Goal: Transaction & Acquisition: Register for event/course

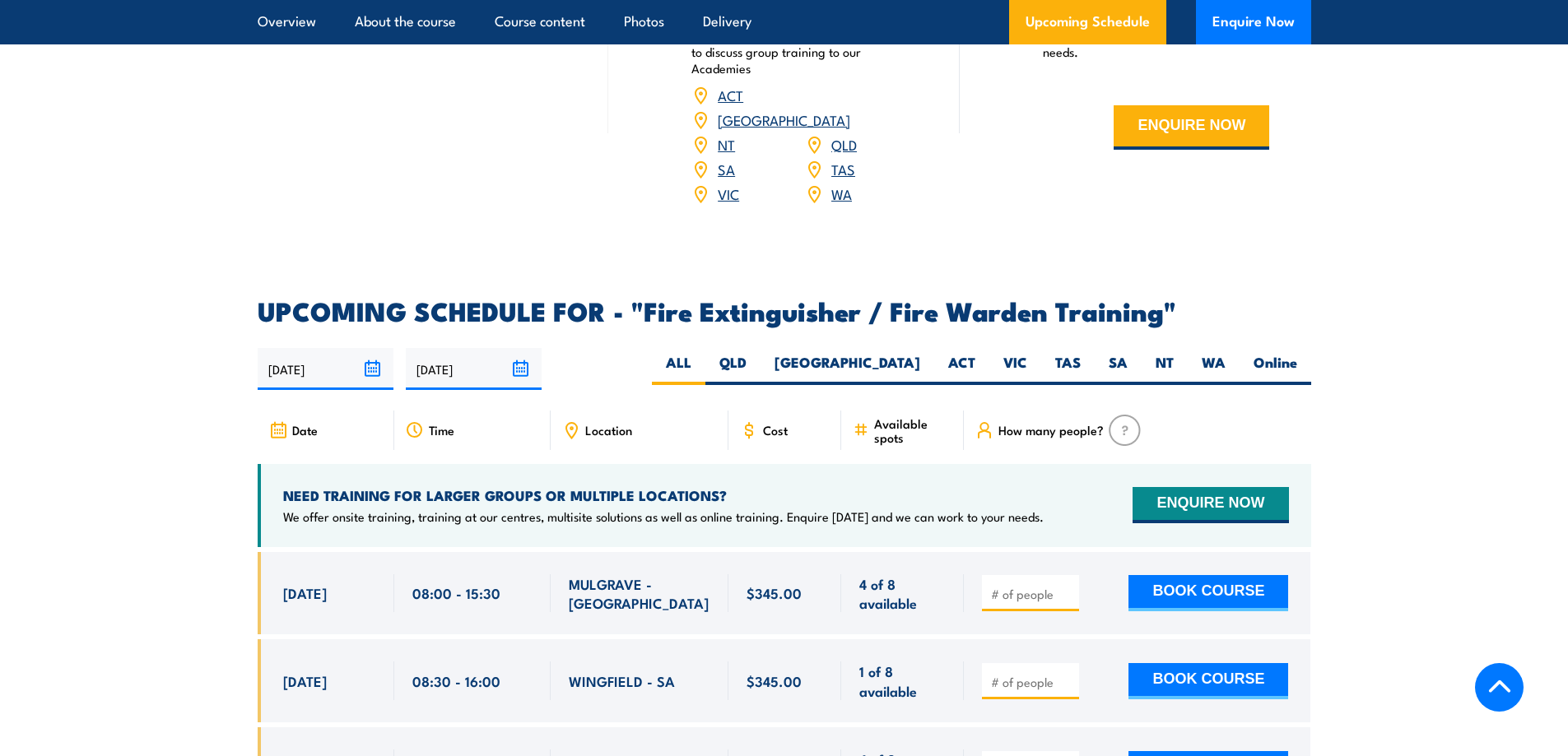
scroll to position [2469, 0]
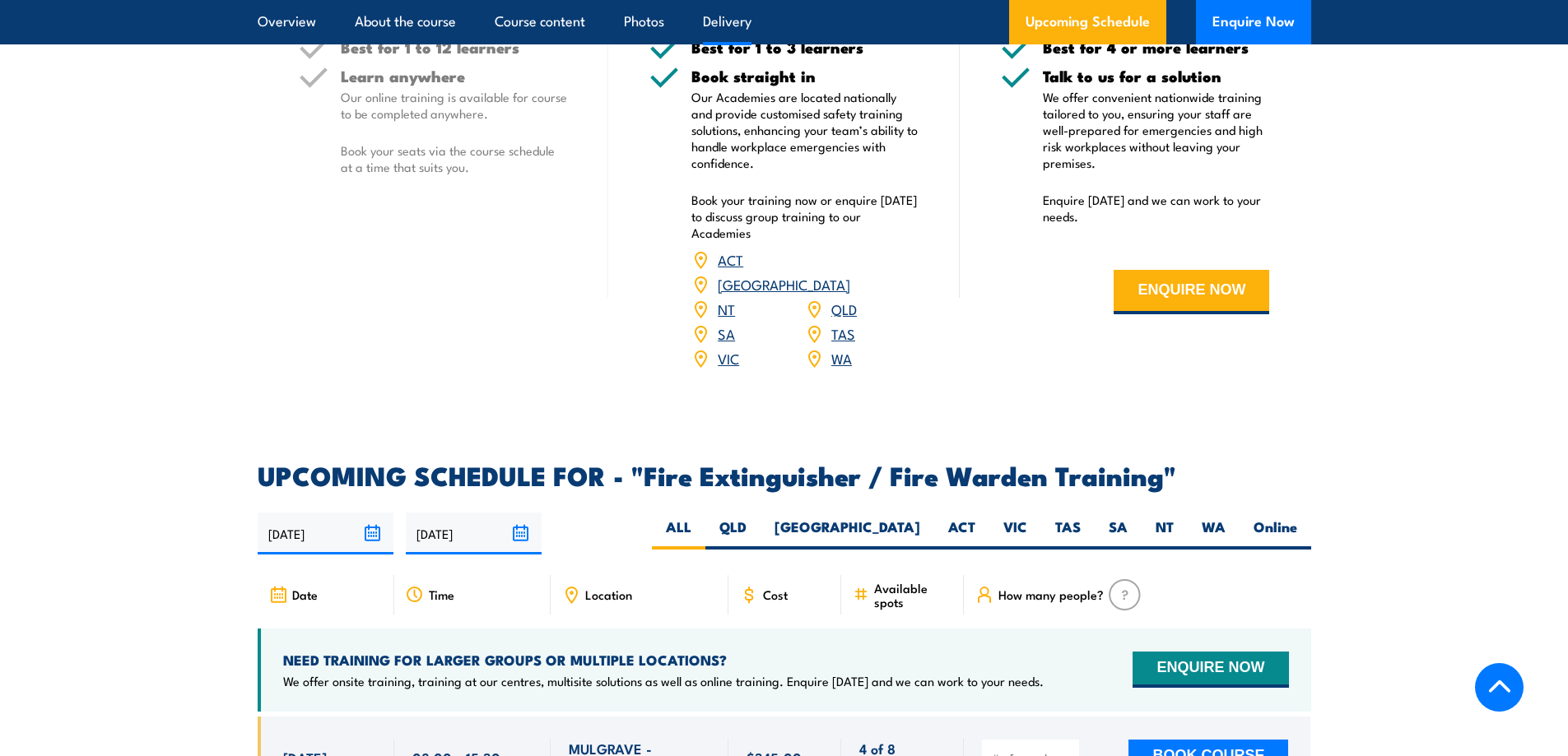
scroll to position [2194, 0]
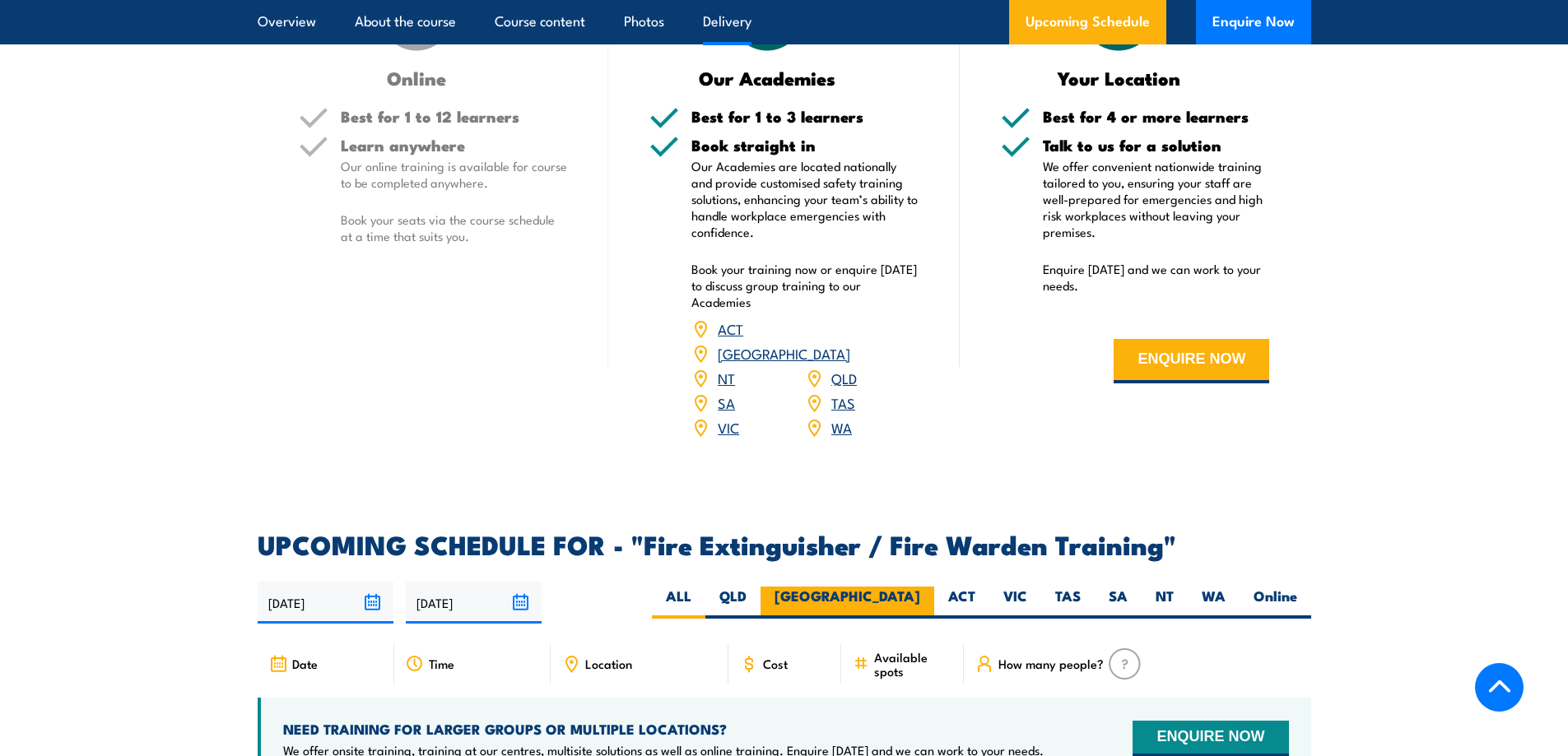
click at [909, 586] on label "NSW" at bounding box center [848, 602] width 173 height 32
click at [920, 586] on input "NSW" at bounding box center [925, 591] width 10 height 10
radio input "true"
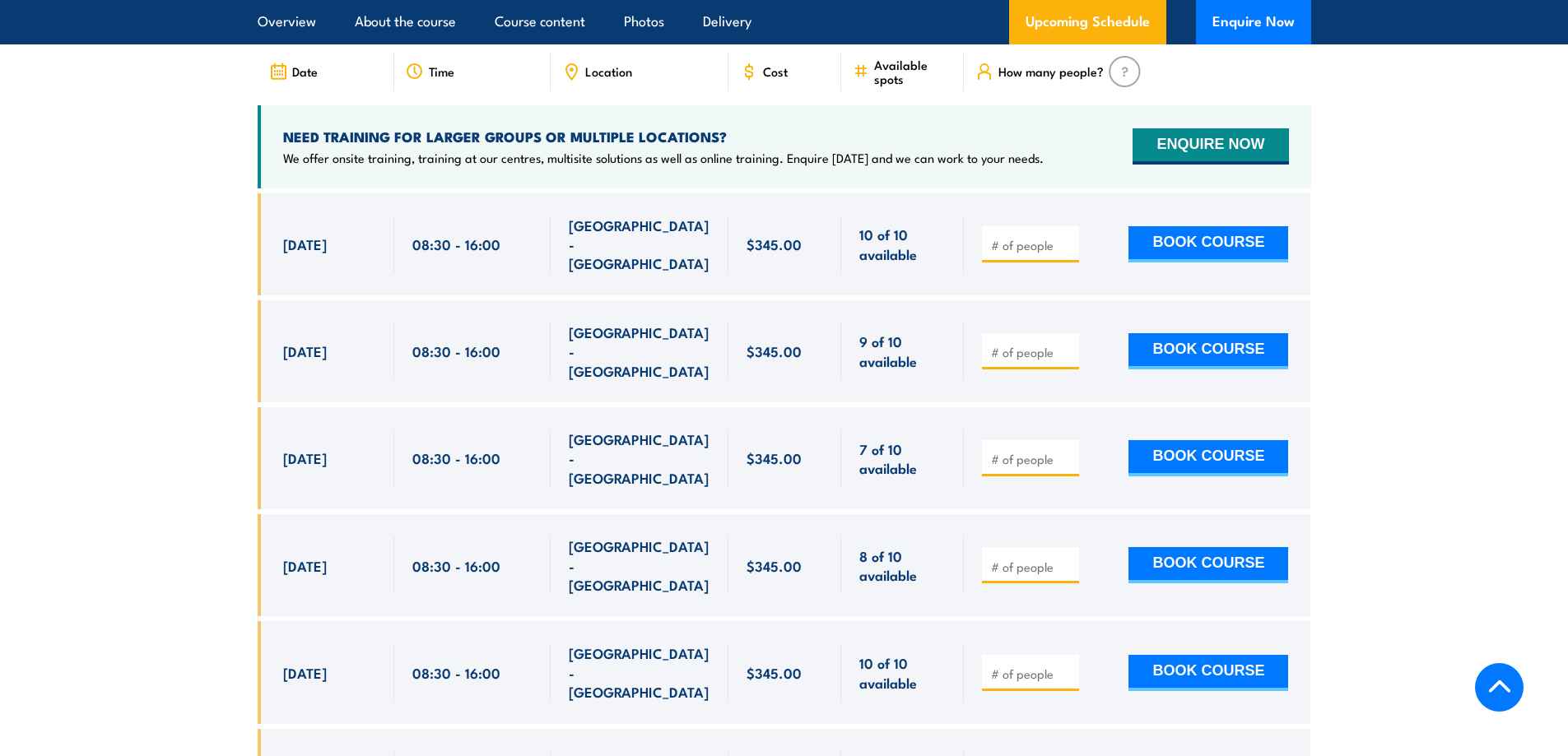
scroll to position [2839, 0]
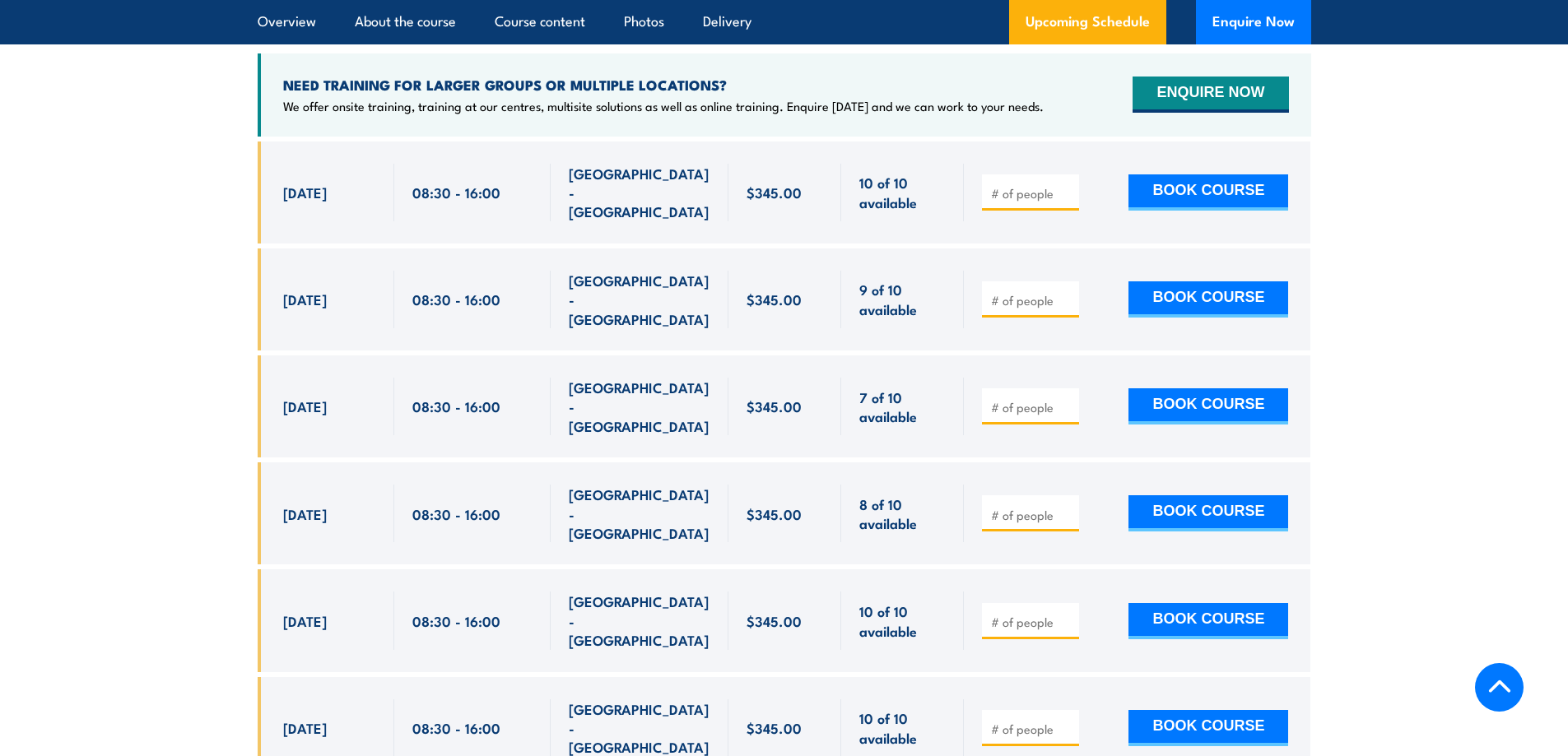
click at [1041, 292] on input "number" at bounding box center [1032, 300] width 82 height 16
type input "1"
click at [1171, 282] on button "BOOK COURSE" at bounding box center [1208, 300] width 159 height 36
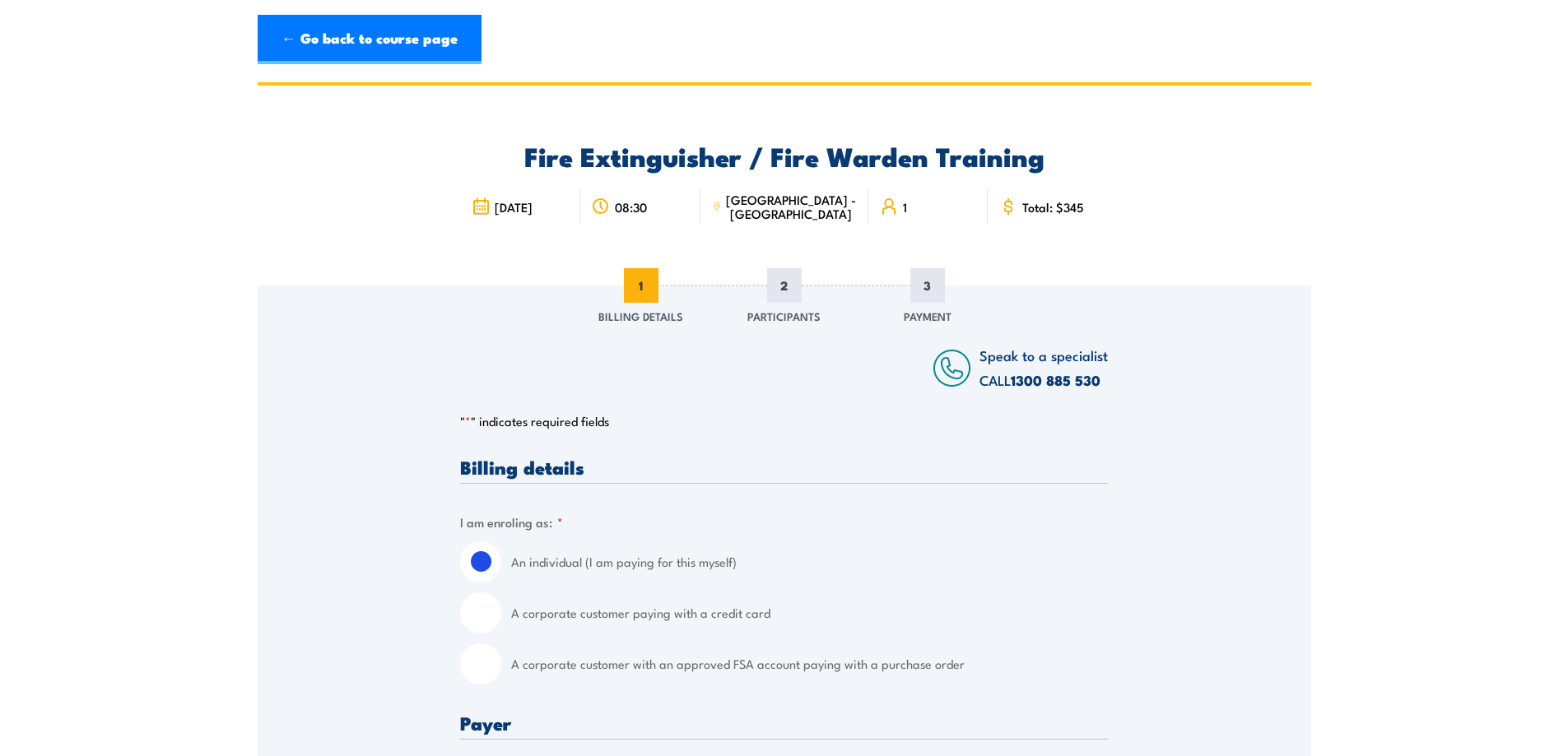
click at [468, 616] on input "A corporate customer paying with a credit card" at bounding box center [481, 614] width 41 height 41
radio input "true"
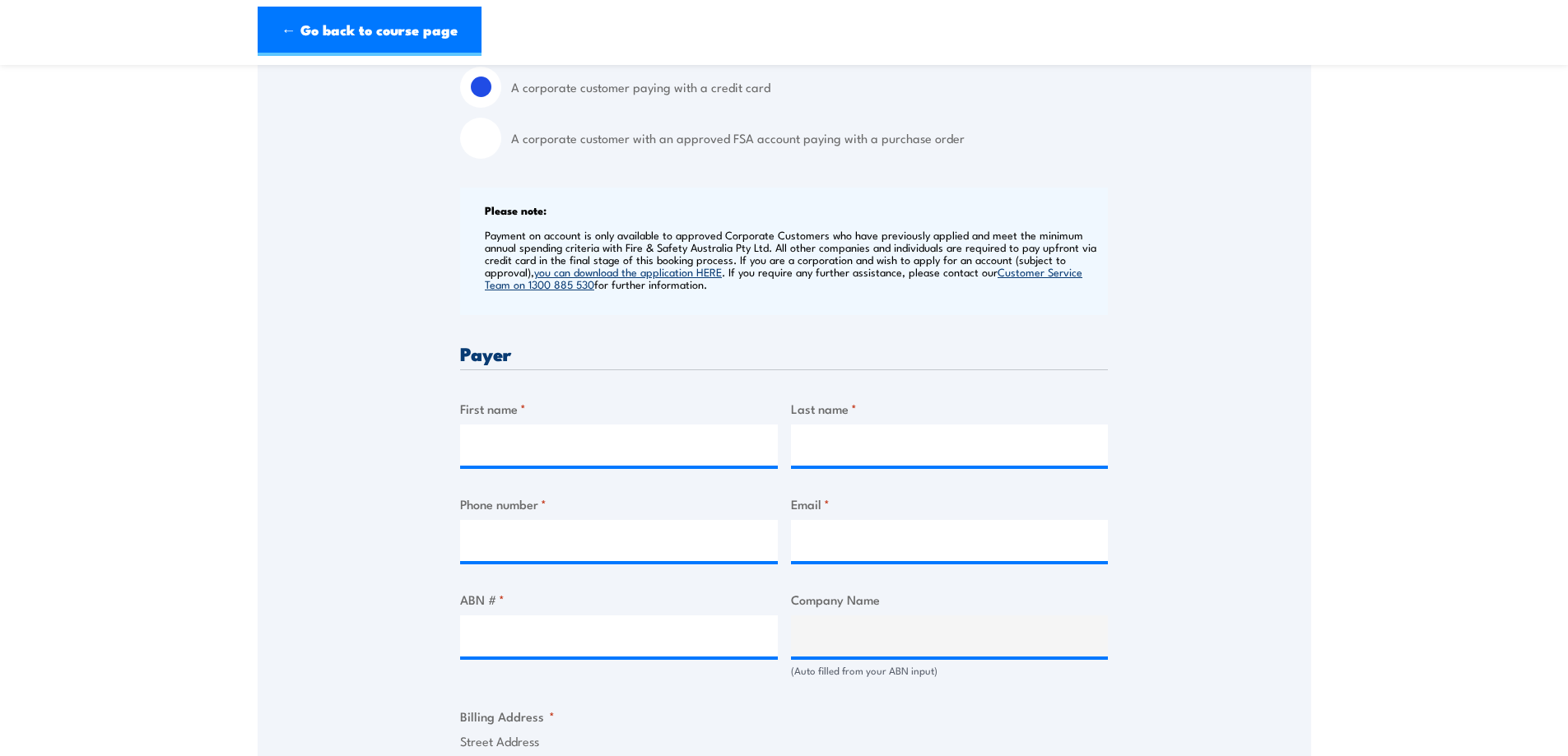
scroll to position [549, 0]
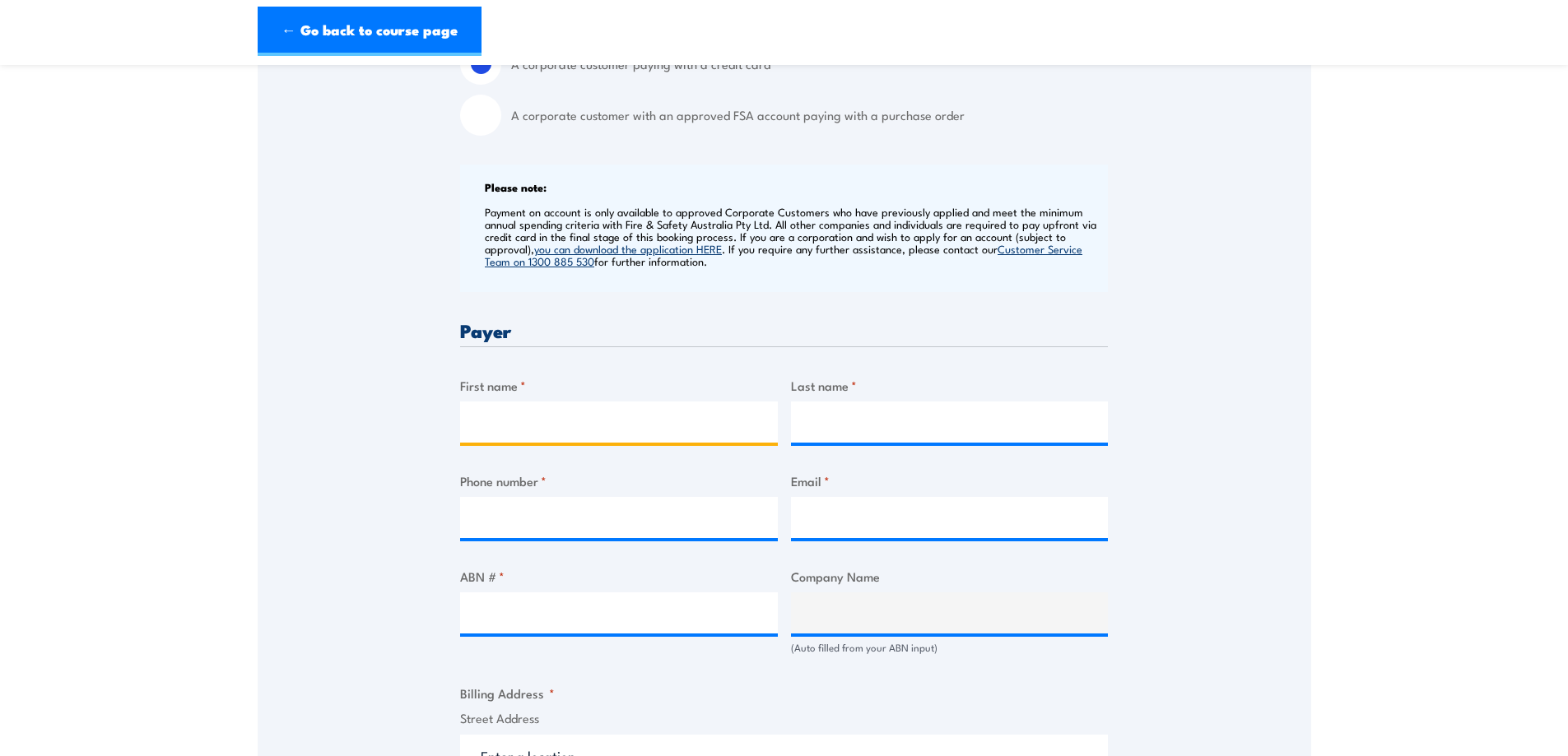
click at [567, 425] on input "First name *" at bounding box center [619, 422] width 318 height 41
type input "Sarah"
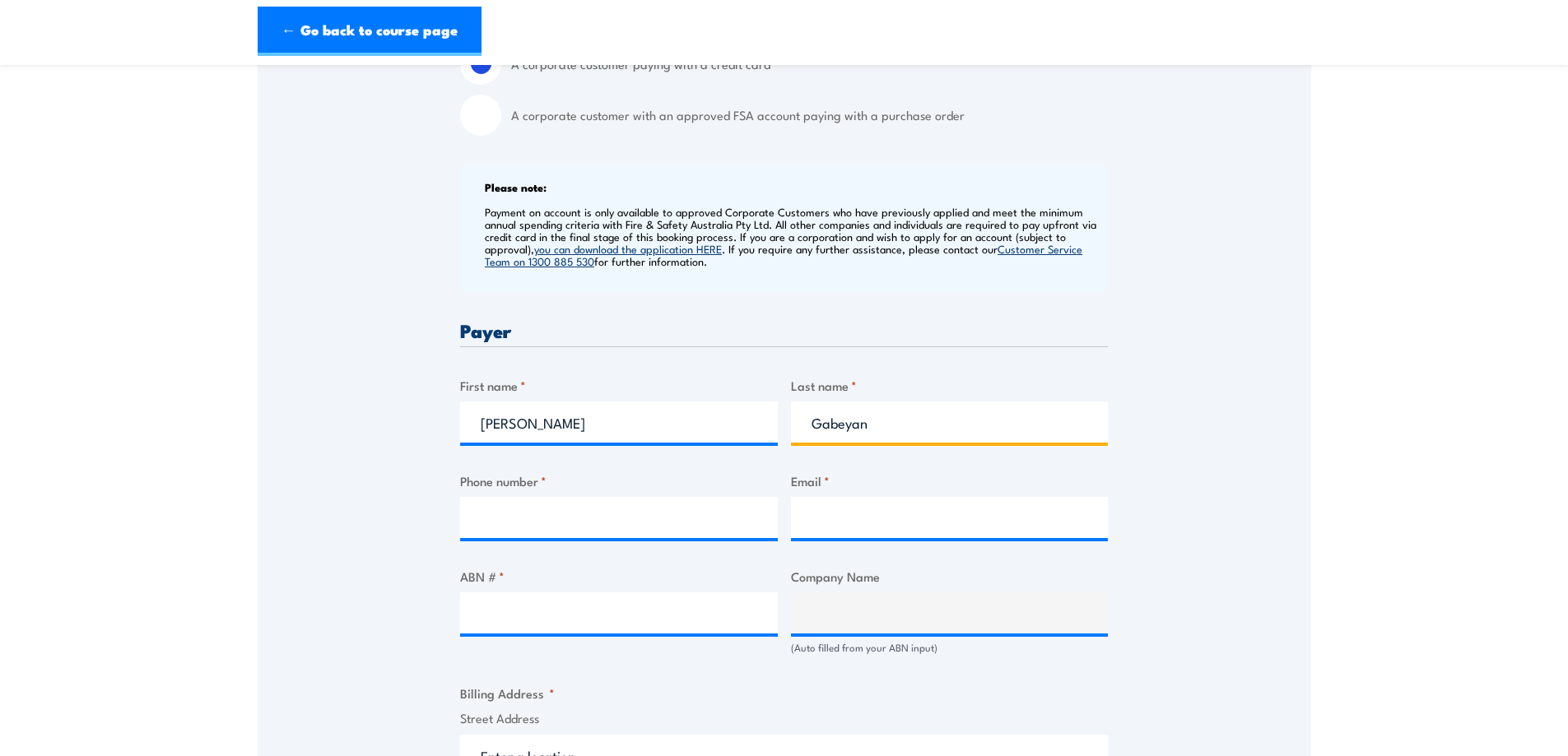
type input "Gabeyan"
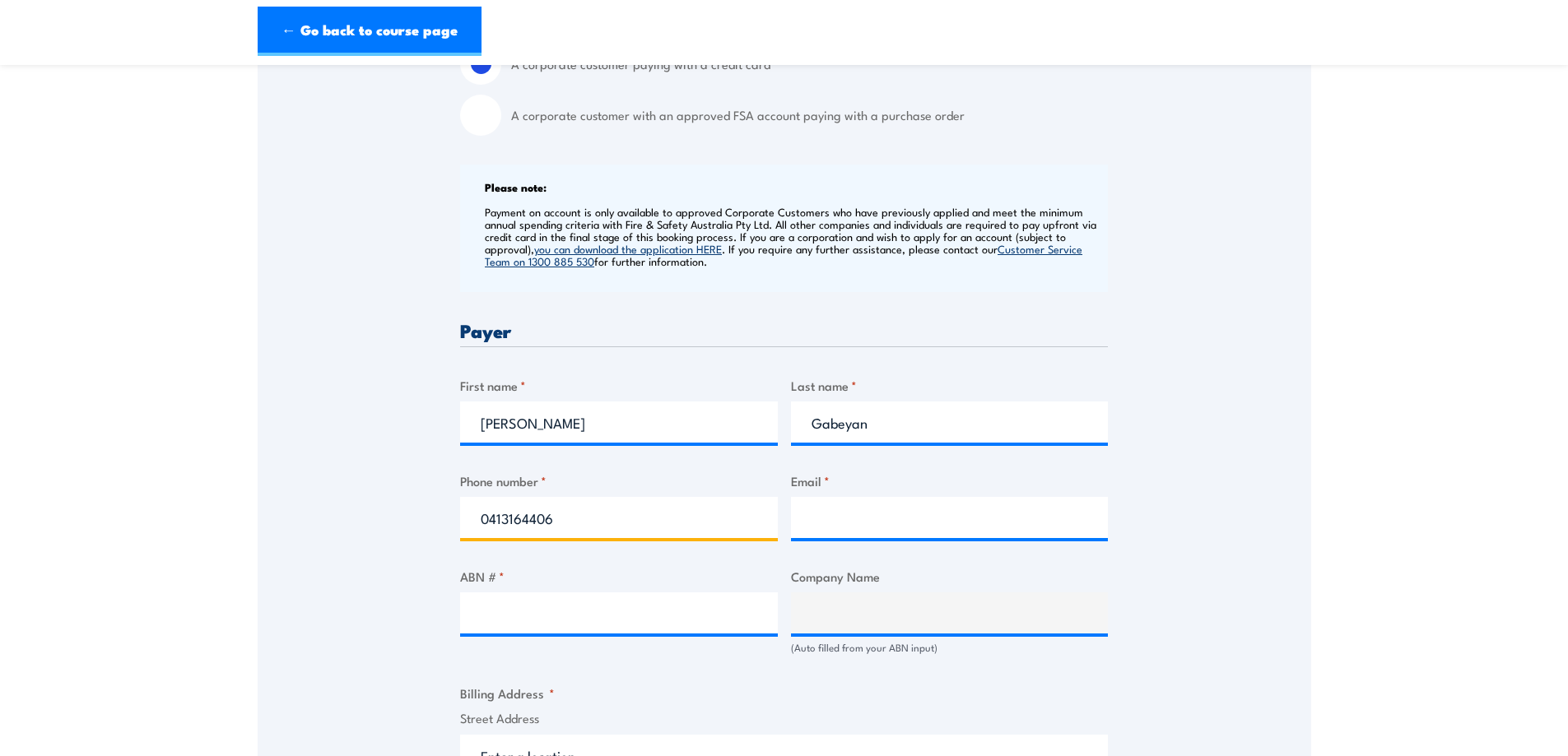
type input "0413164406"
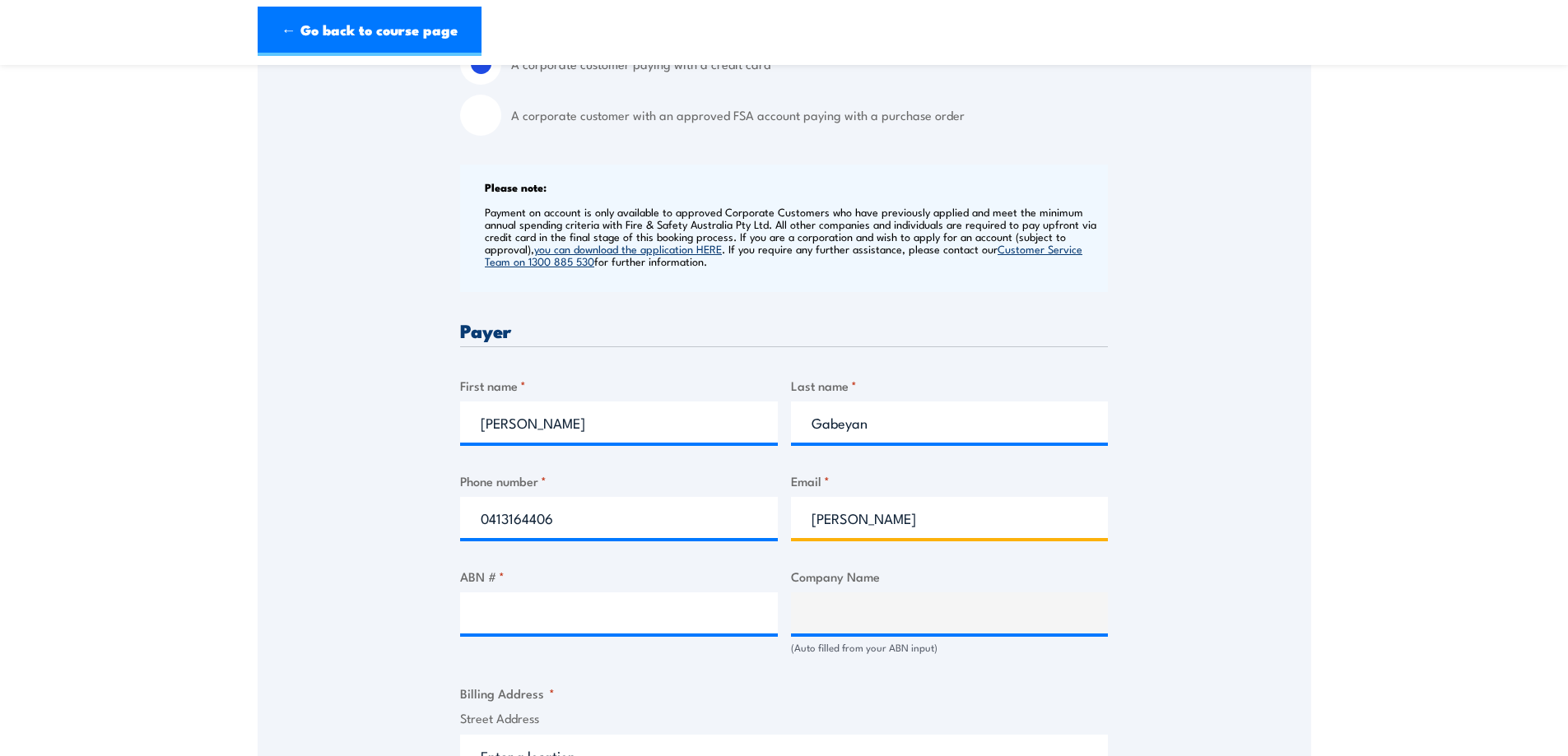
type input "Sarah.gabeyan@redox.com"
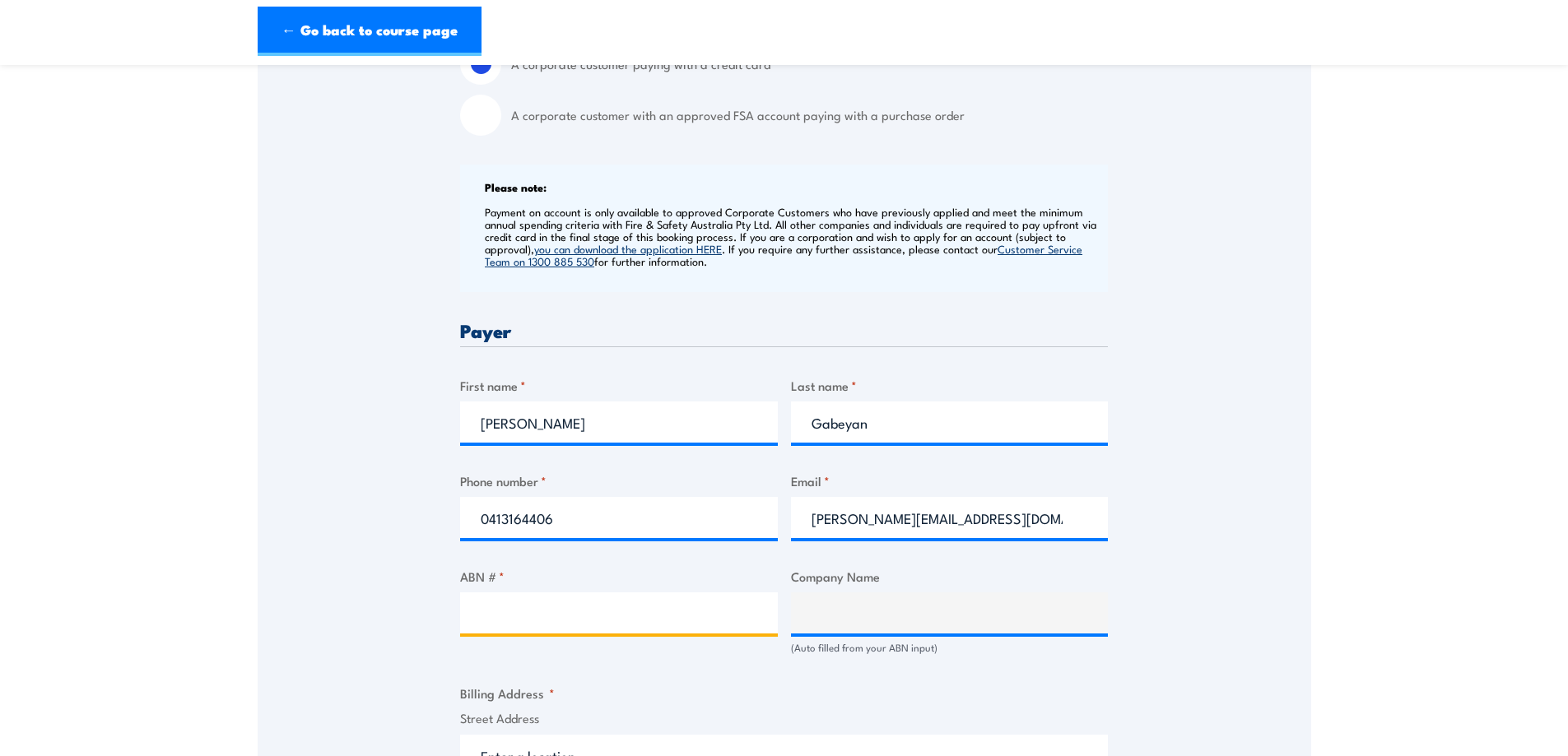
click at [504, 608] on input "ABN # *" at bounding box center [619, 614] width 318 height 41
type input "0"
type input "92000762345"
type input "REDOX LIMITED"
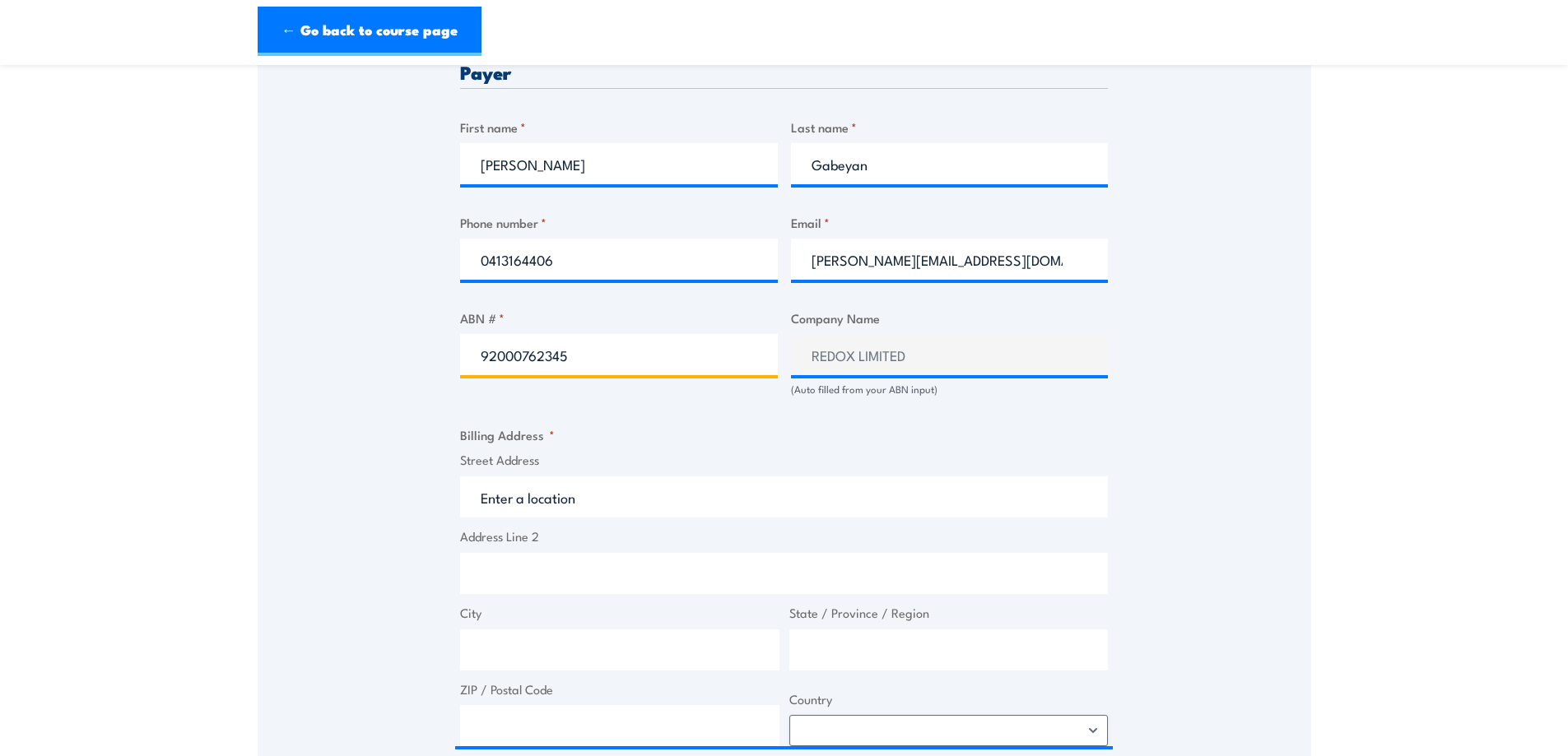
scroll to position [823, 0]
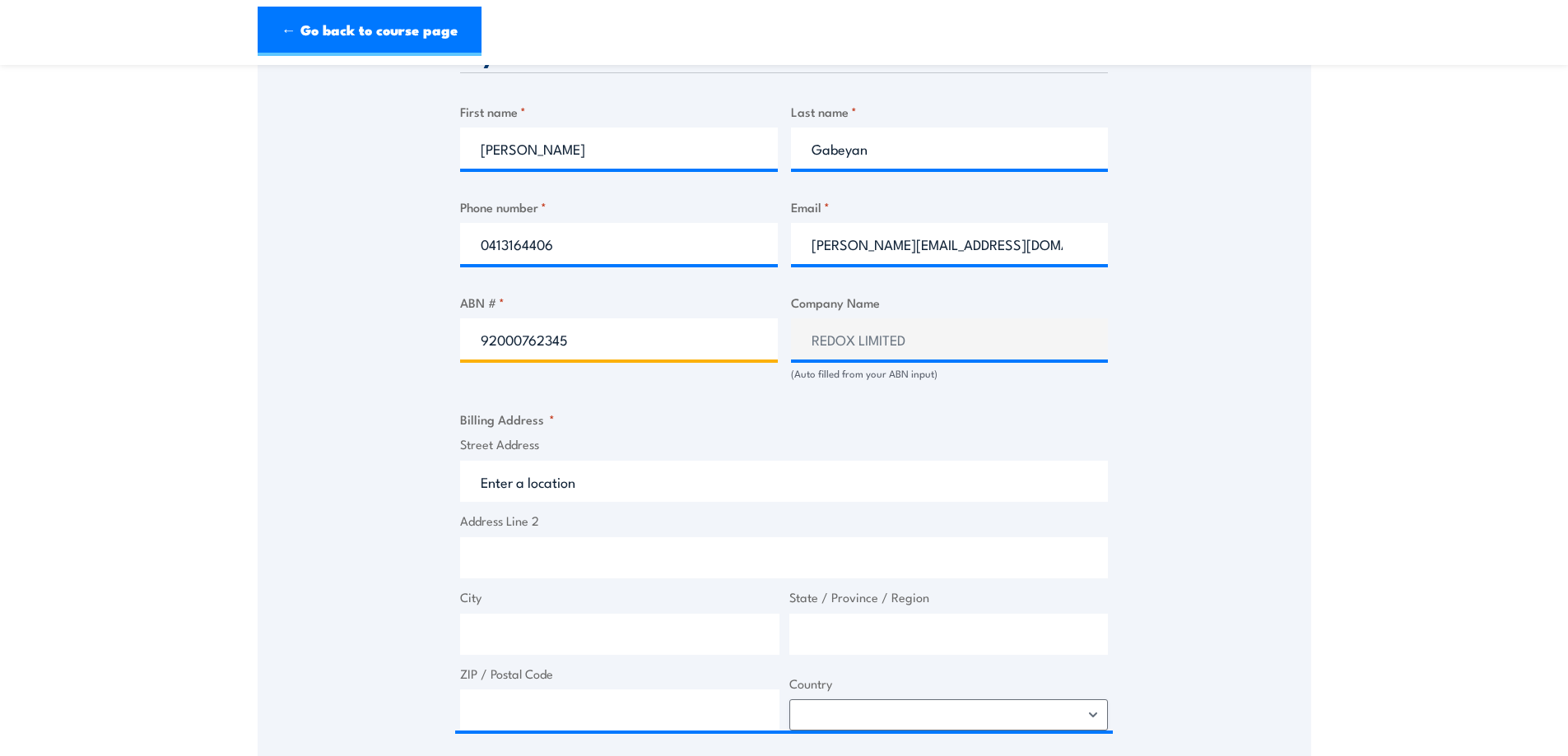
type input "92000762345"
click at [644, 450] on label "Street Address" at bounding box center [784, 445] width 648 height 19
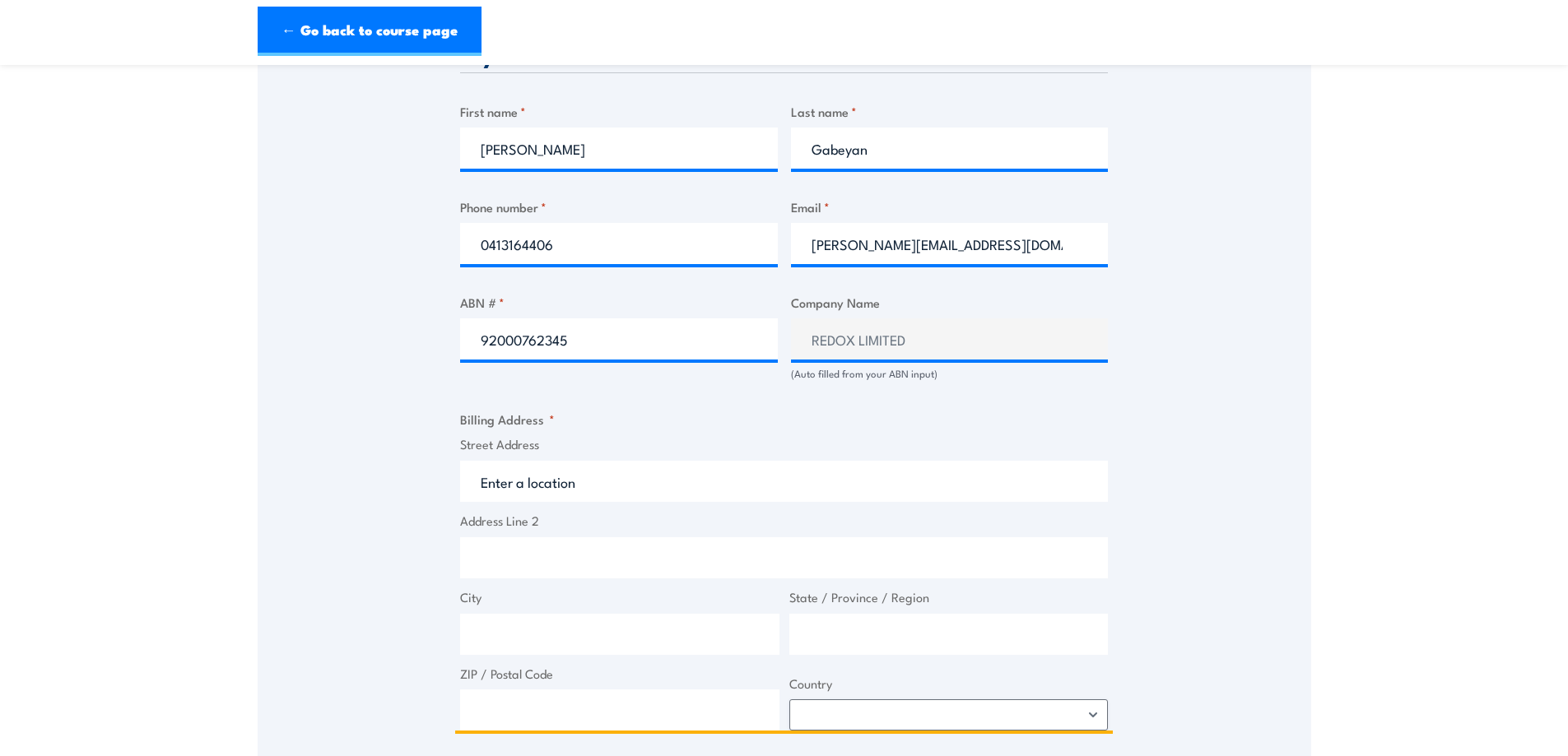
click at [644, 461] on input "Street Address" at bounding box center [784, 482] width 648 height 41
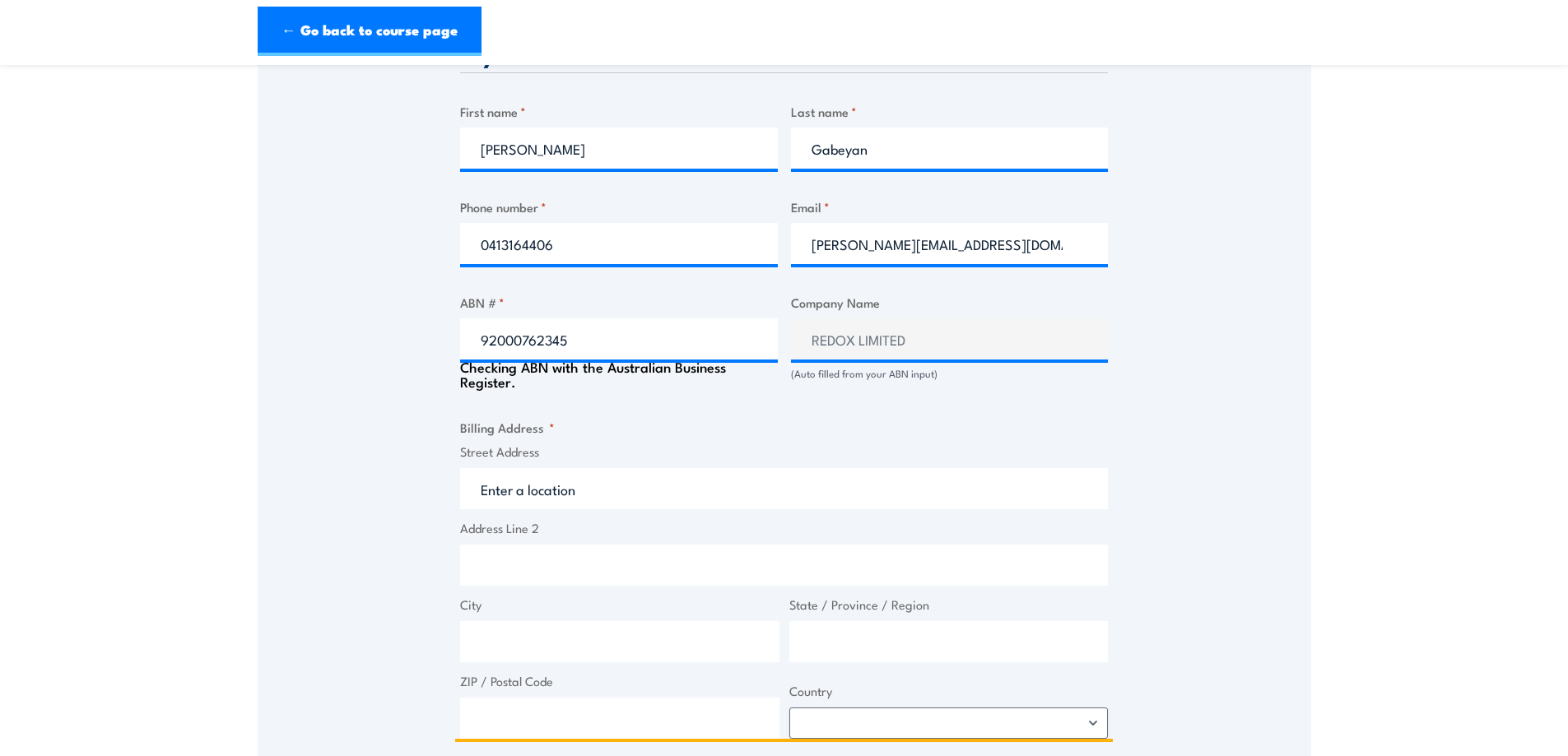
click at [635, 477] on input "Street Address" at bounding box center [784, 489] width 648 height 41
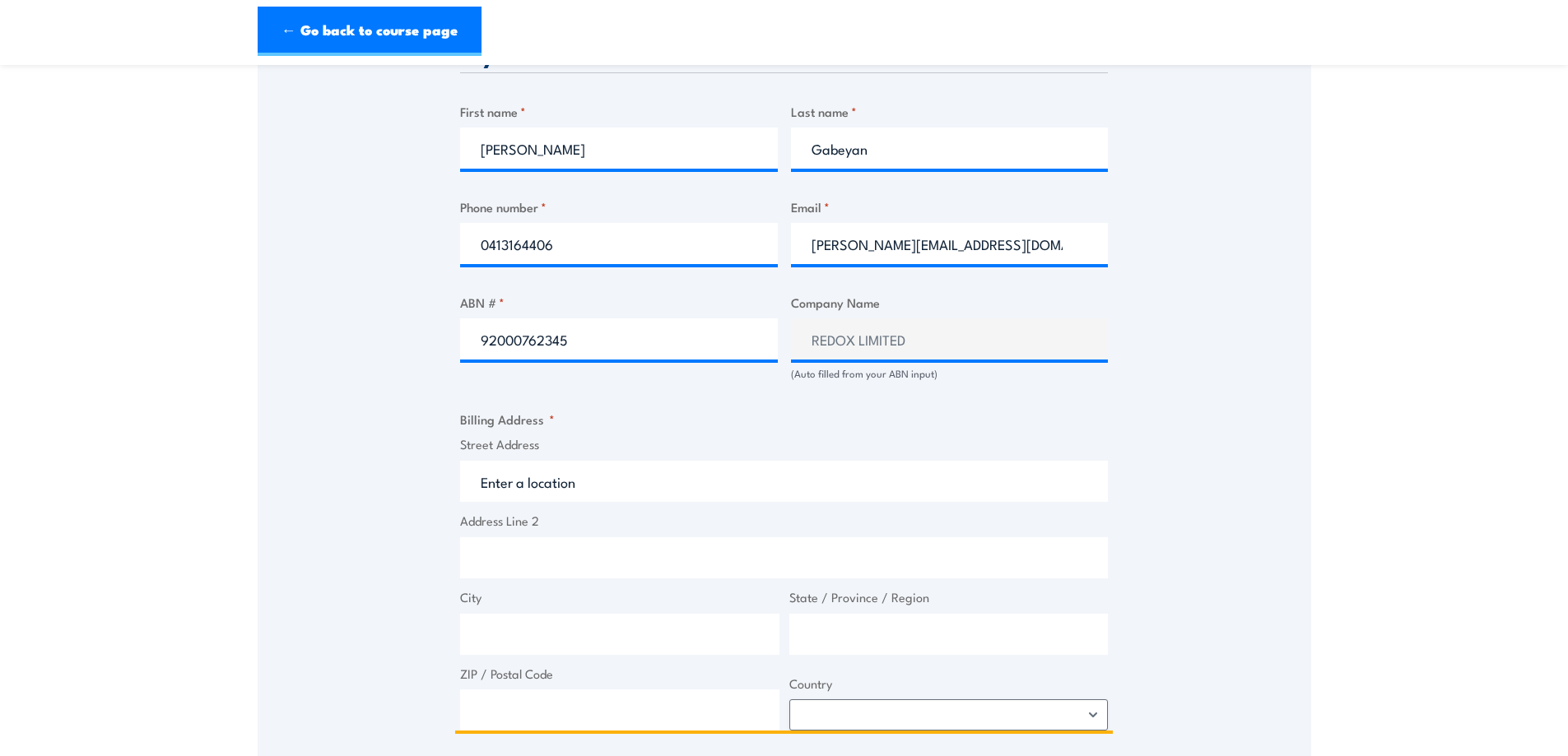
click at [635, 477] on input "Street Address" at bounding box center [784, 482] width 648 height 41
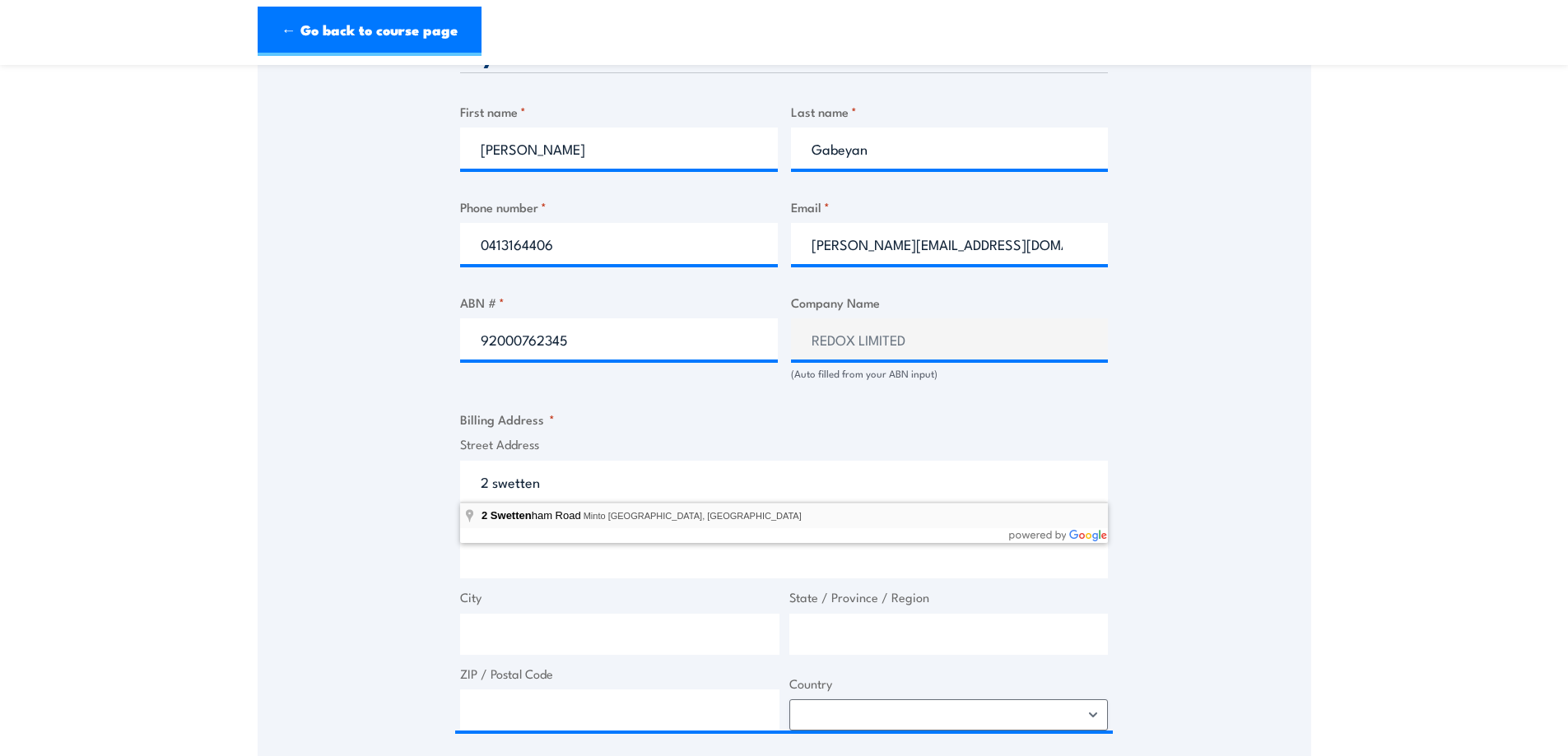
type input "2 Swettenham Road, Minto NSW, Australia"
type input "2 Swettenham Rd"
type input "Minto"
type input "New South Wales"
type input "2566"
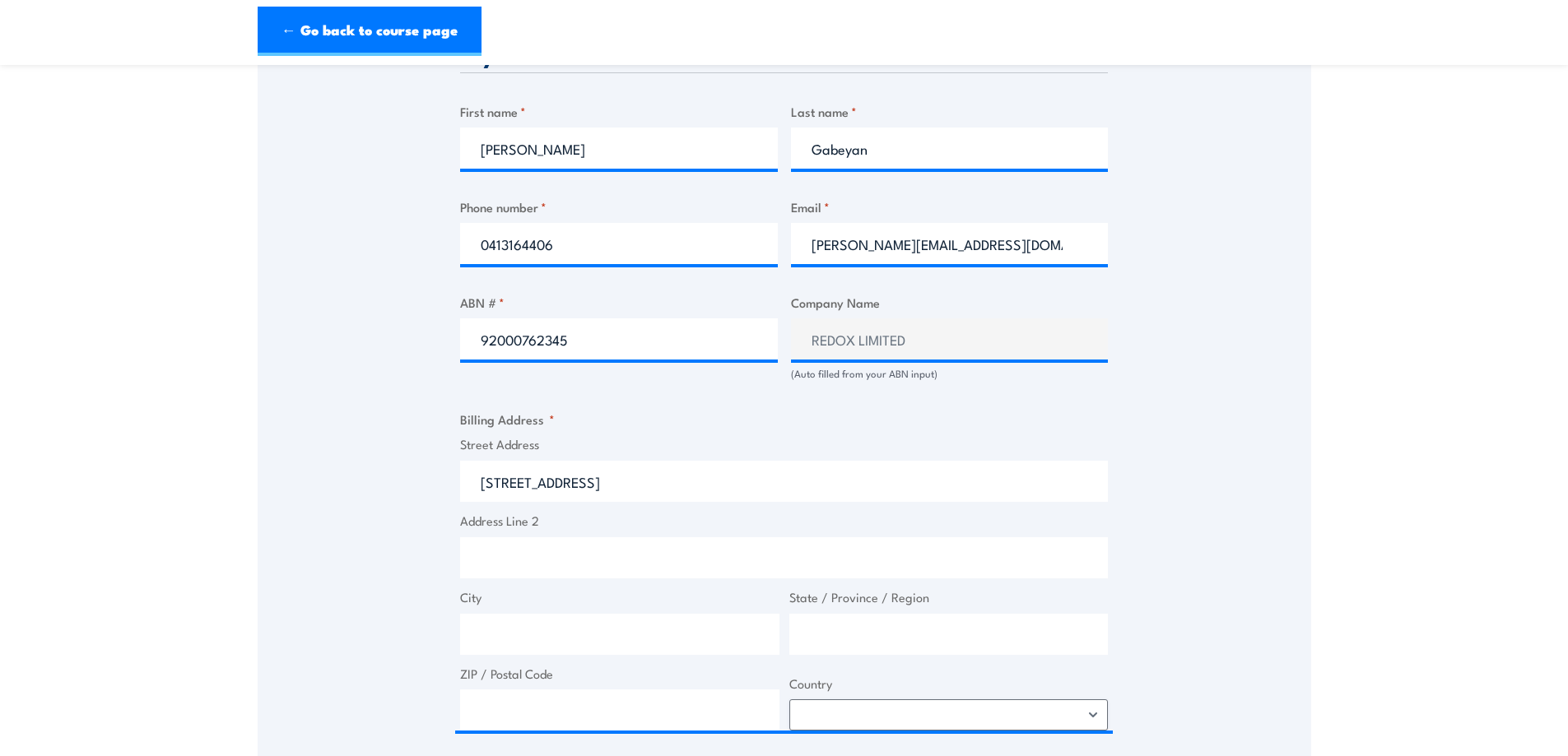
select select "Australia"
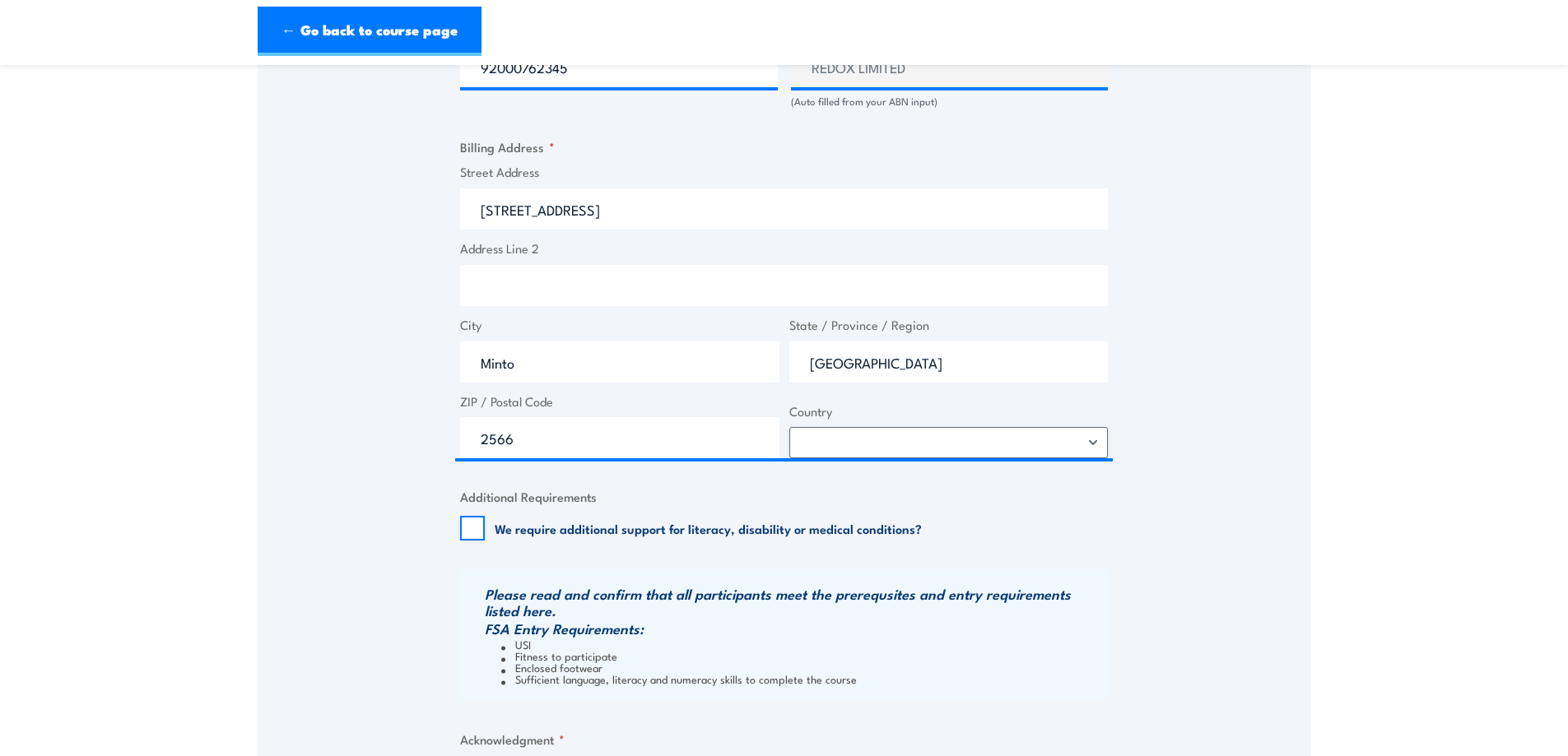
scroll to position [1097, 0]
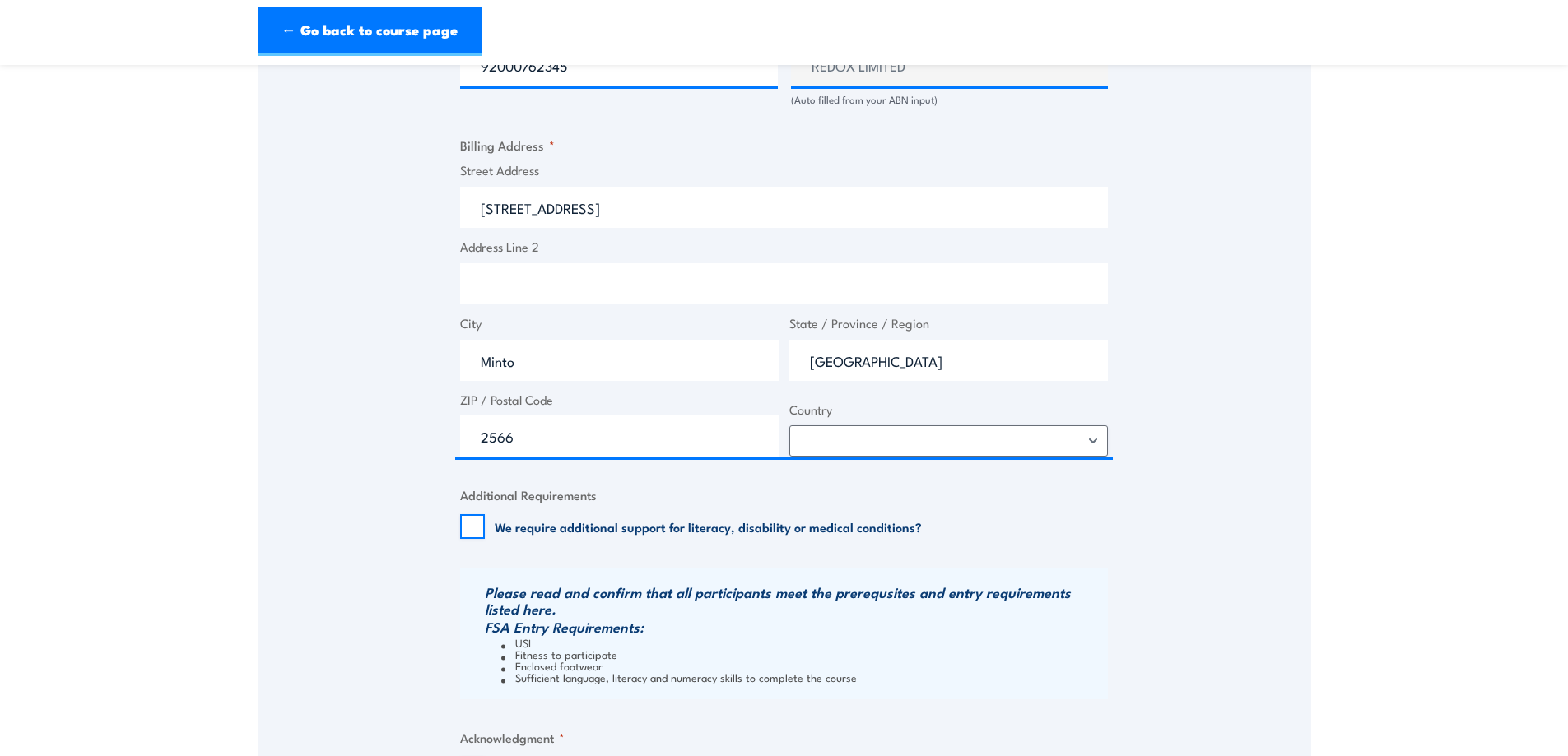
click at [644, 527] on label "We require additional support for literacy, disability or medical conditions?" at bounding box center [708, 526] width 427 height 16
click at [485, 527] on input "We require additional support for literacy, disability or medical conditions?" at bounding box center [472, 527] width 25 height 25
click at [642, 528] on label "We require additional support for literacy, disability or medical conditions?" at bounding box center [708, 526] width 427 height 16
click at [485, 528] on input "We require additional support for literacy, disability or medical conditions?" at bounding box center [472, 527] width 25 height 25
checkbox input "false"
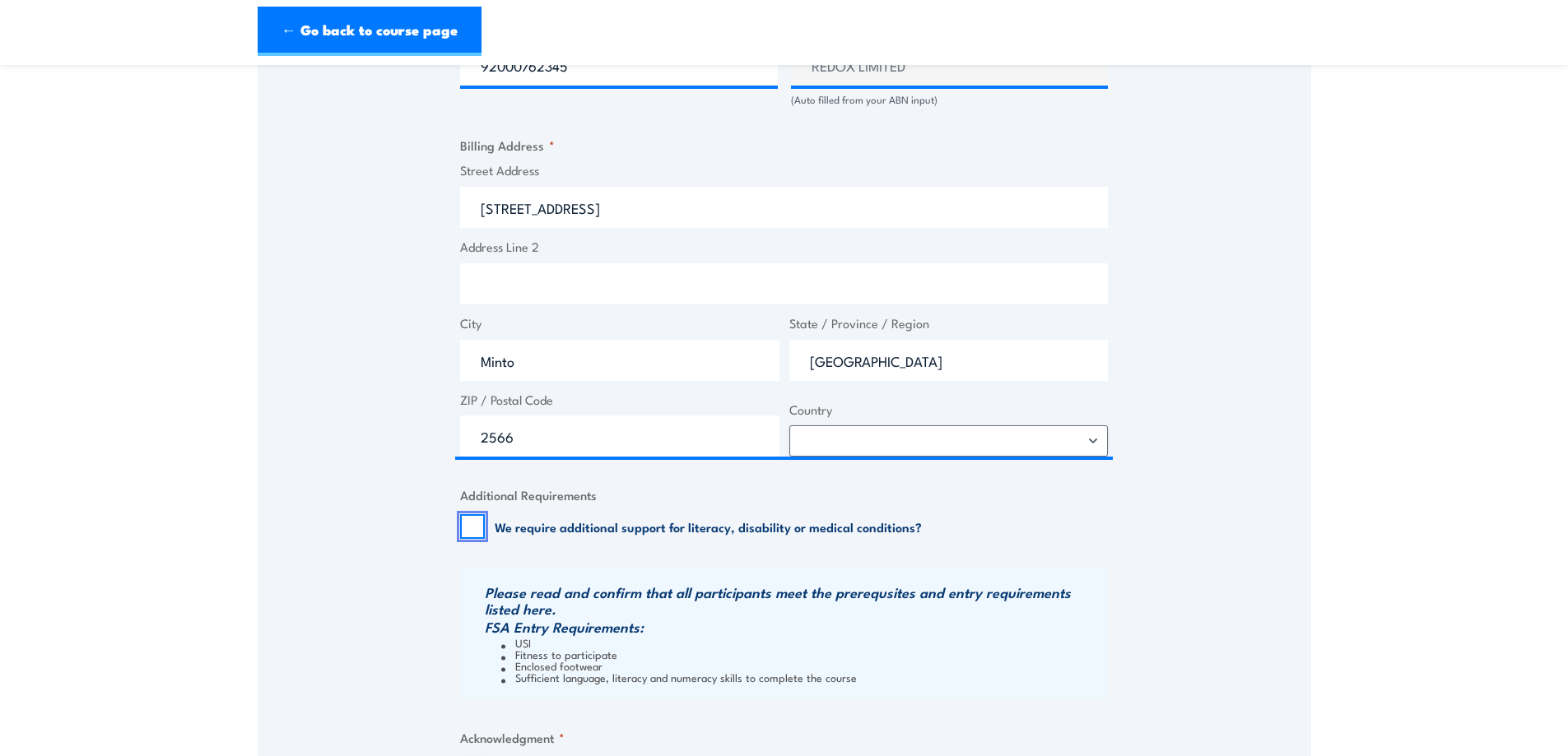
scroll to position [1234, 0]
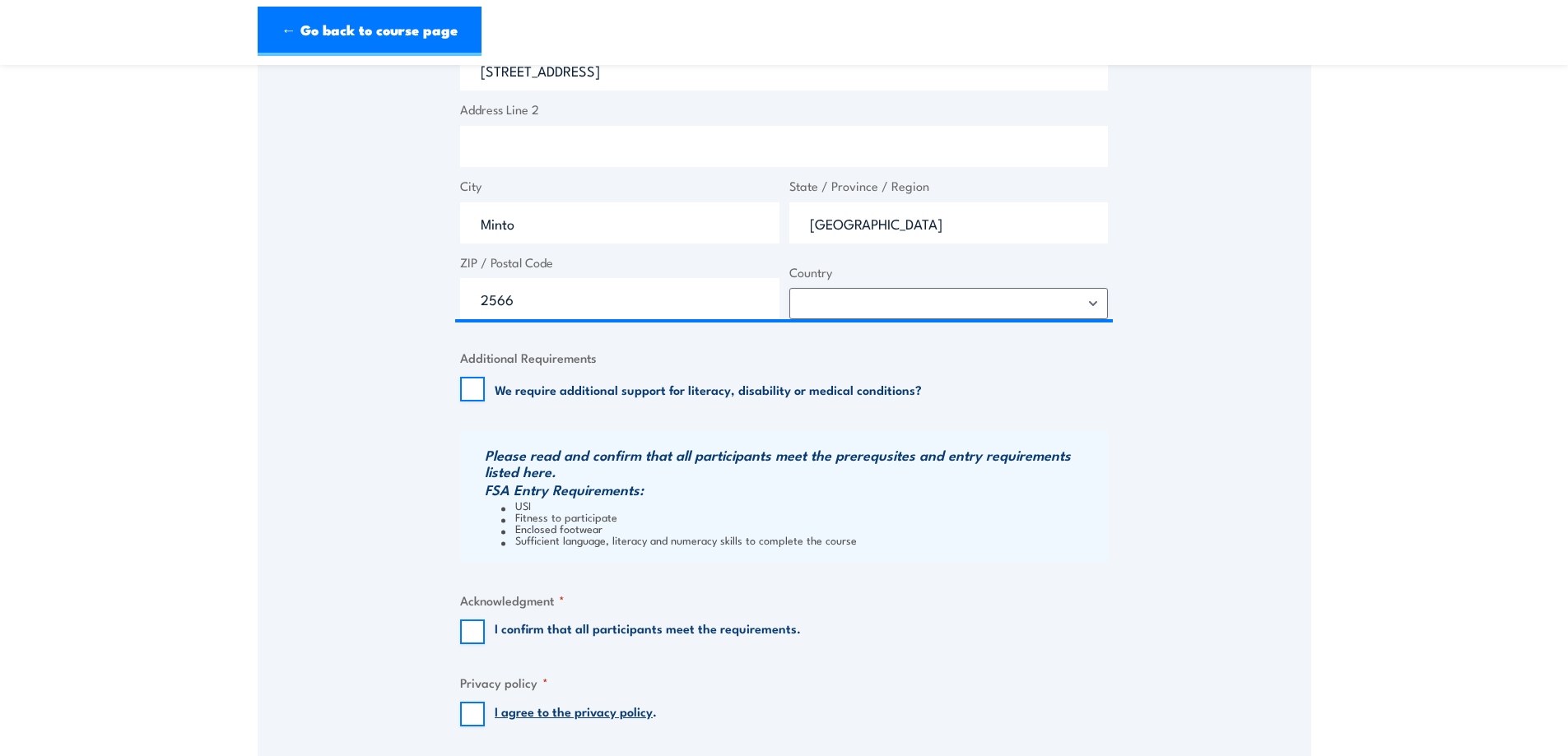
click at [607, 632] on label "I confirm that all participants meet the requirements." at bounding box center [648, 632] width 306 height 25
click at [485, 632] on input "I confirm that all participants meet the requirements." at bounding box center [472, 632] width 25 height 25
checkbox input "true"
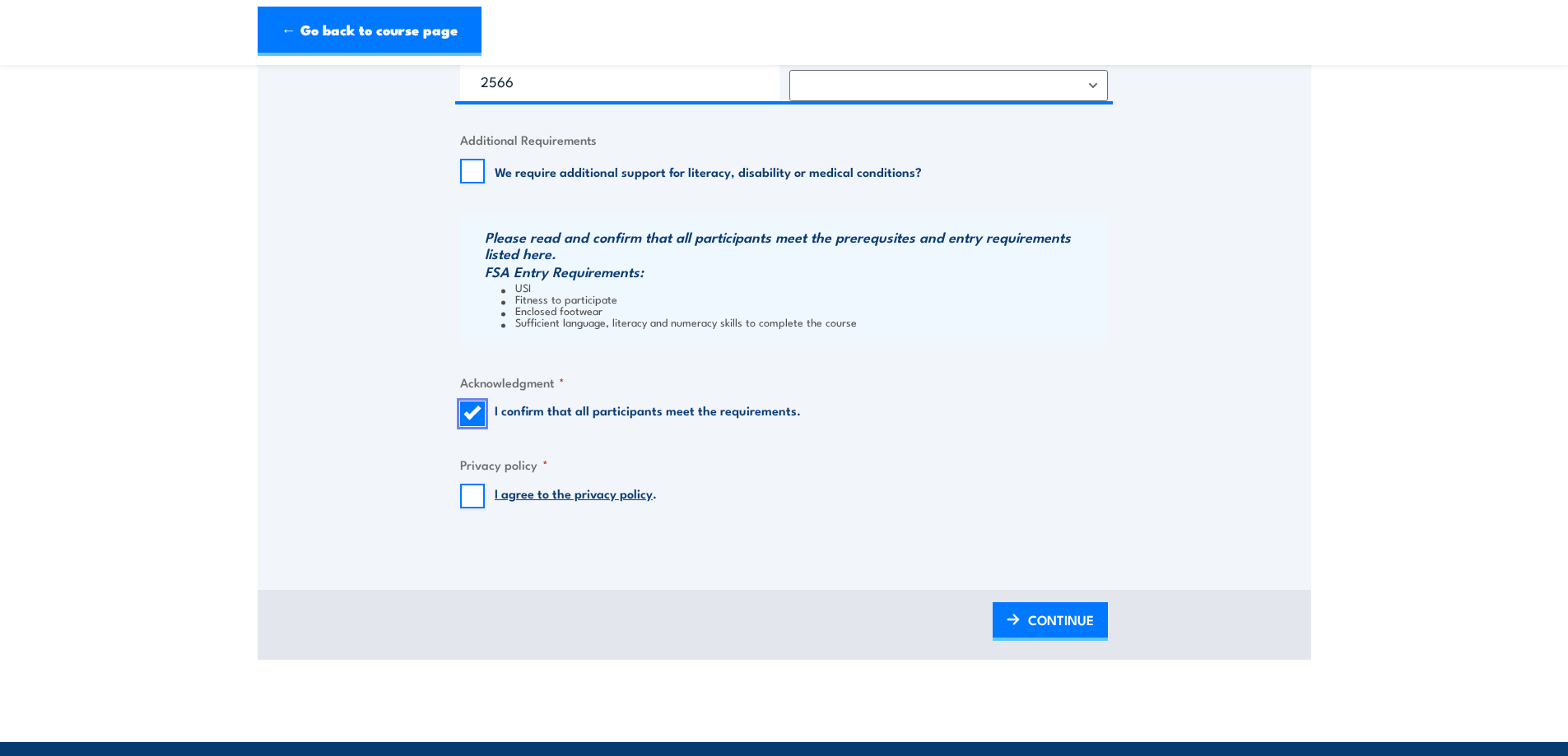
scroll to position [1508, 0]
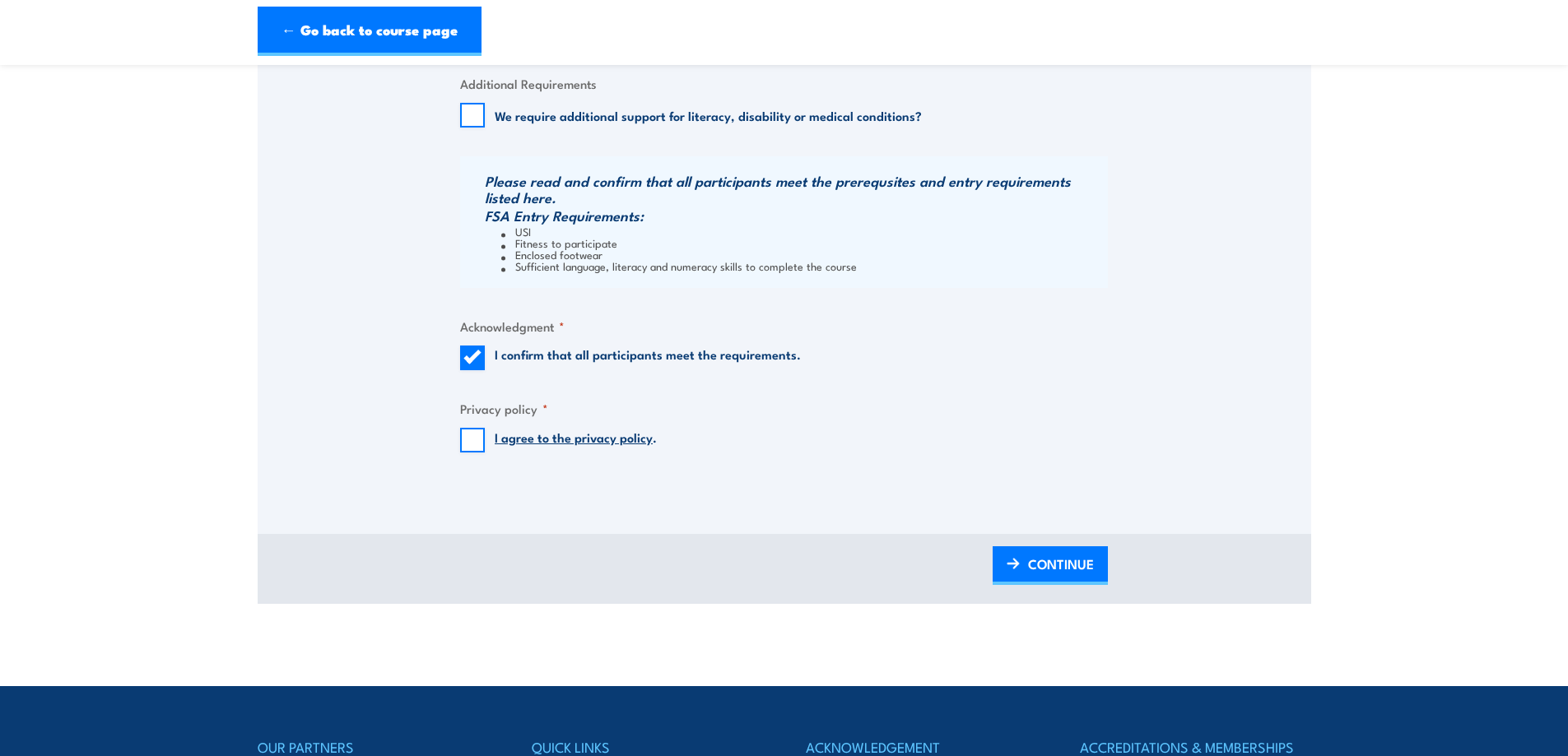
click at [474, 445] on input "I agree to the privacy policy ." at bounding box center [472, 440] width 25 height 25
checkbox input "true"
click at [1003, 569] on link "CONTINUE" at bounding box center [1050, 566] width 115 height 39
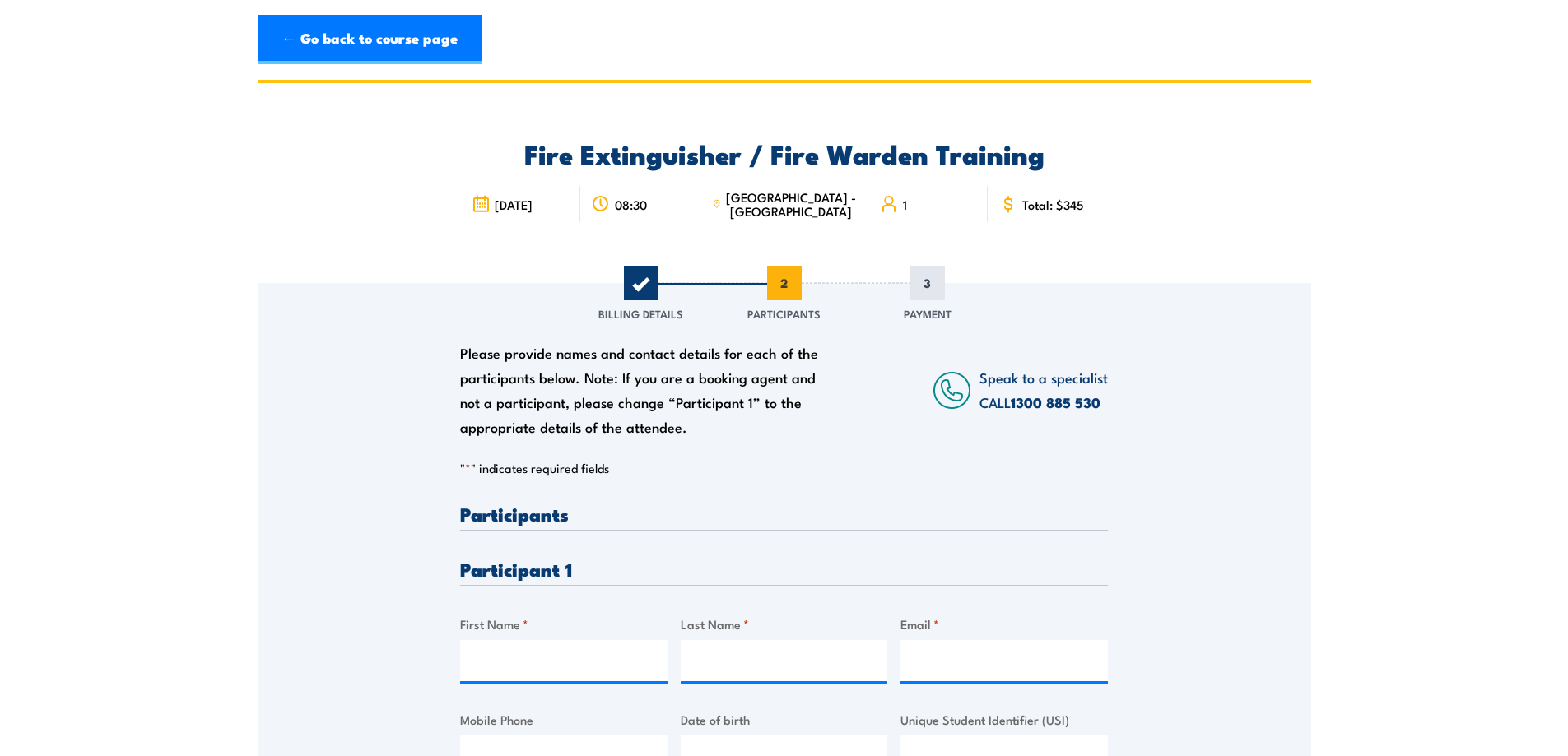
scroll to position [138, 0]
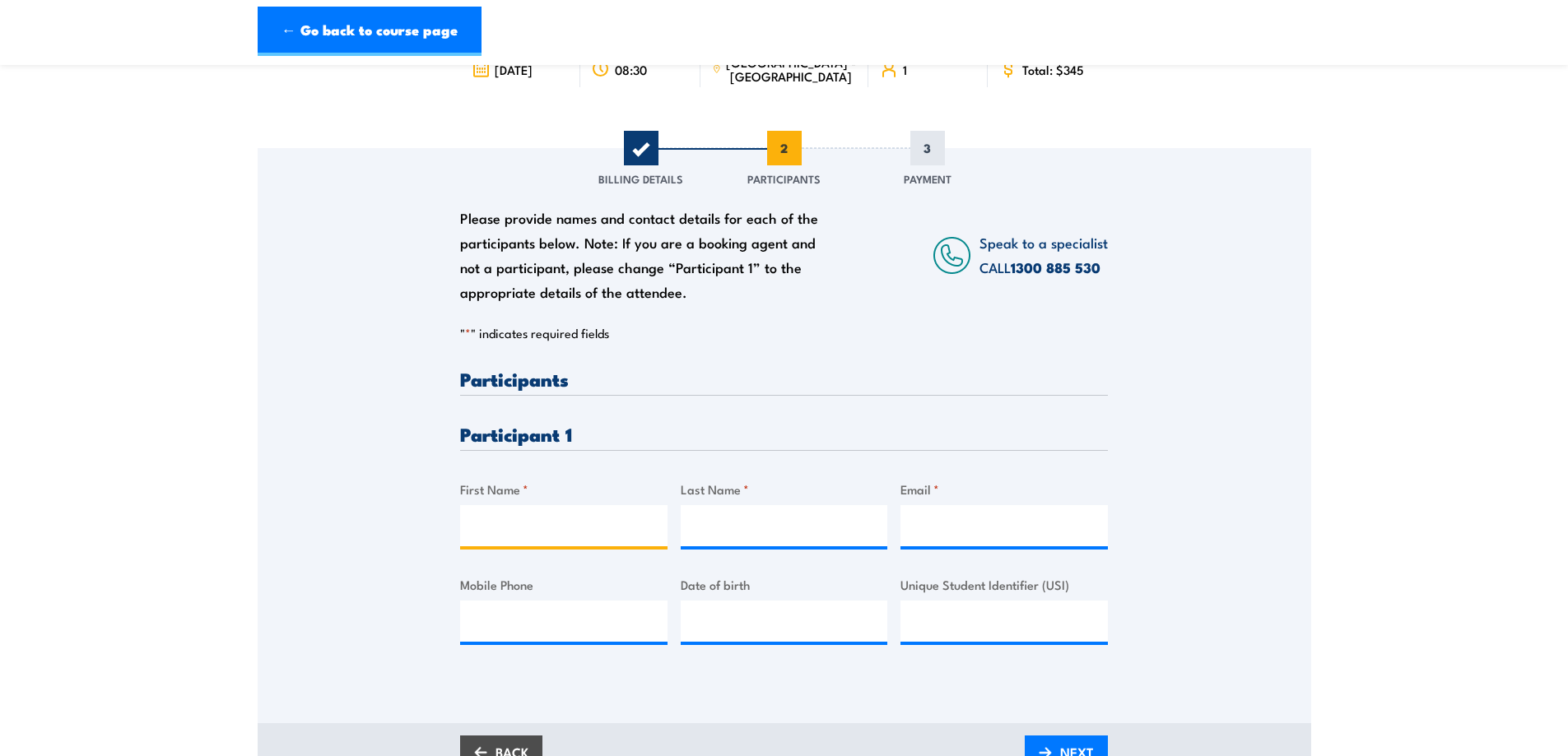
click at [580, 516] on input "First Name *" at bounding box center [564, 526] width 207 height 41
type input "Gregory"
click at [795, 527] on input "Last Name *" at bounding box center [784, 526] width 207 height 41
type input "Chapman"
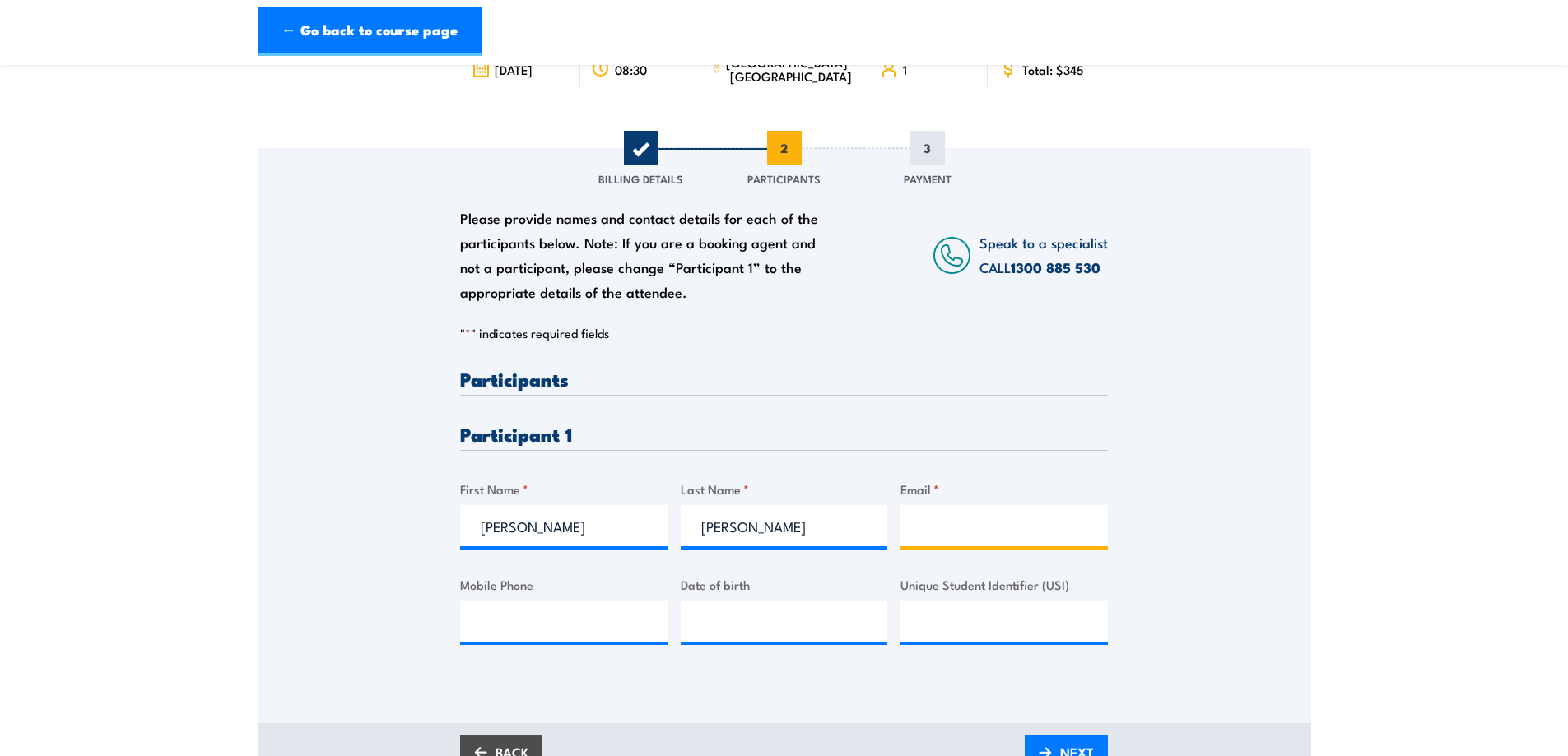
click at [1025, 514] on input "Email *" at bounding box center [1004, 526] width 207 height 41
paste input "Greg.Chapman@redox.com"
type input "Greg.Chapman@redox.com"
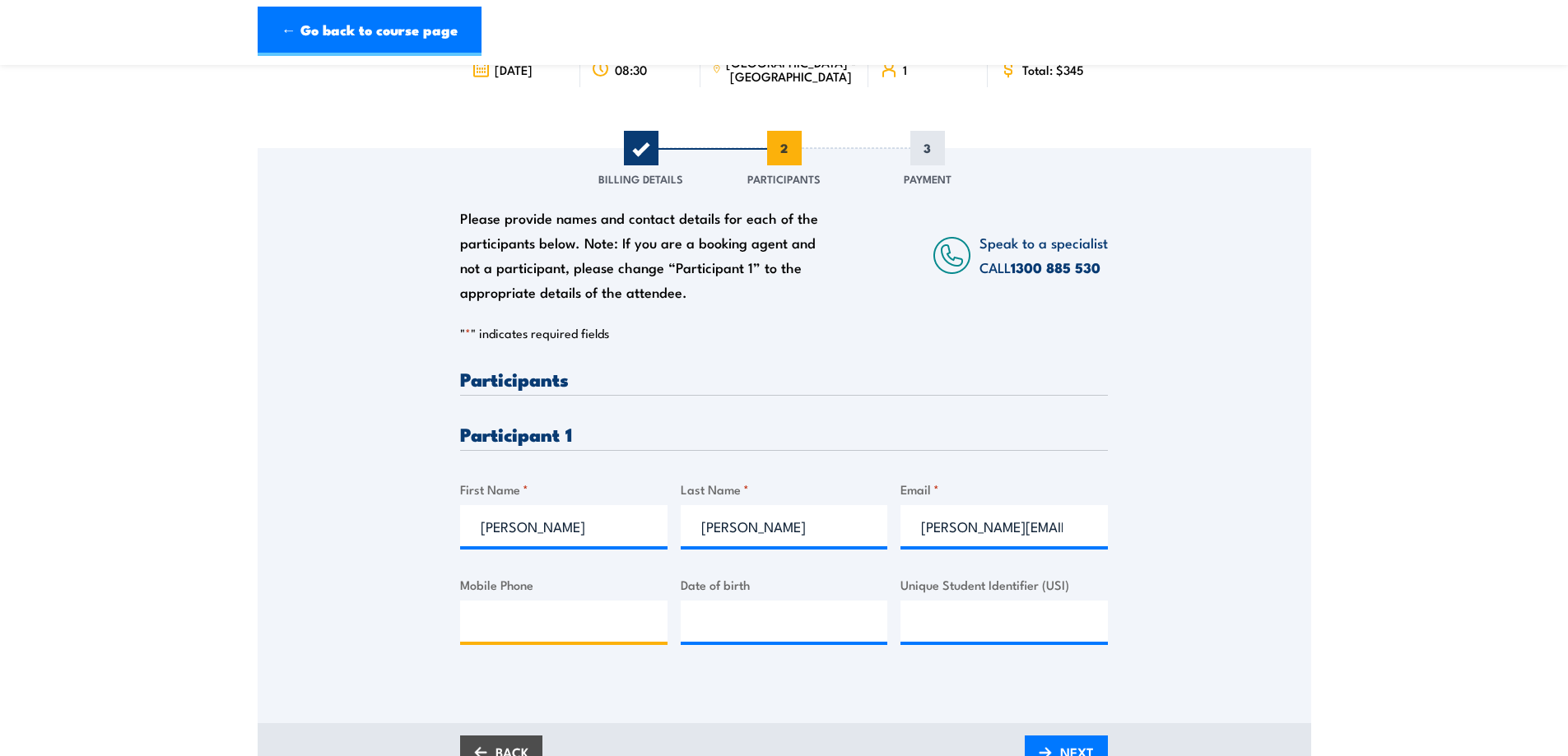
click at [599, 611] on input "Mobile Phone" at bounding box center [564, 621] width 207 height 41
paste input "400019919"
type input "0400019919"
click at [827, 623] on input "__/__/____" at bounding box center [784, 621] width 207 height 41
type input "07/03/1980"
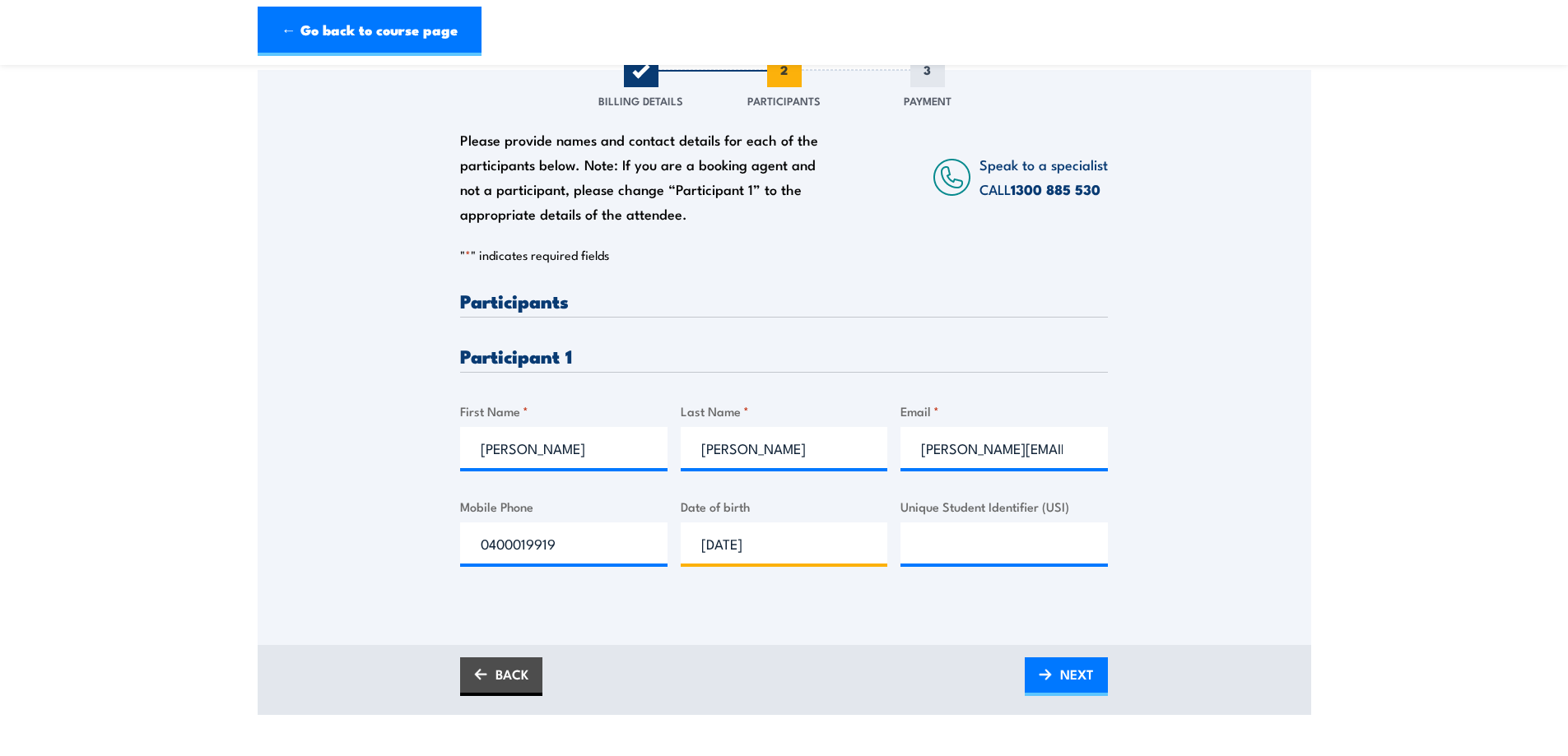
scroll to position [274, 0]
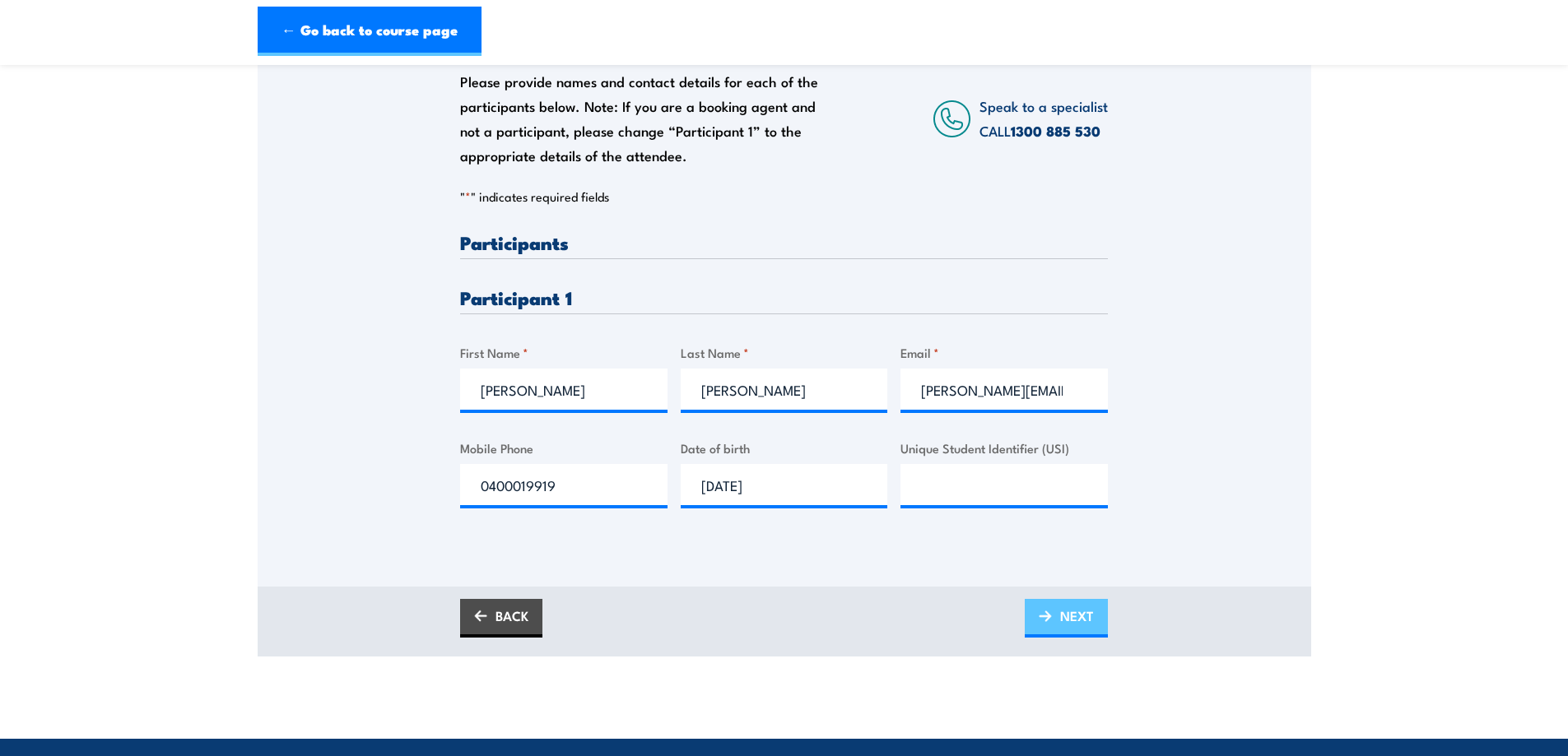
click at [1094, 612] on link "NEXT" at bounding box center [1066, 617] width 83 height 39
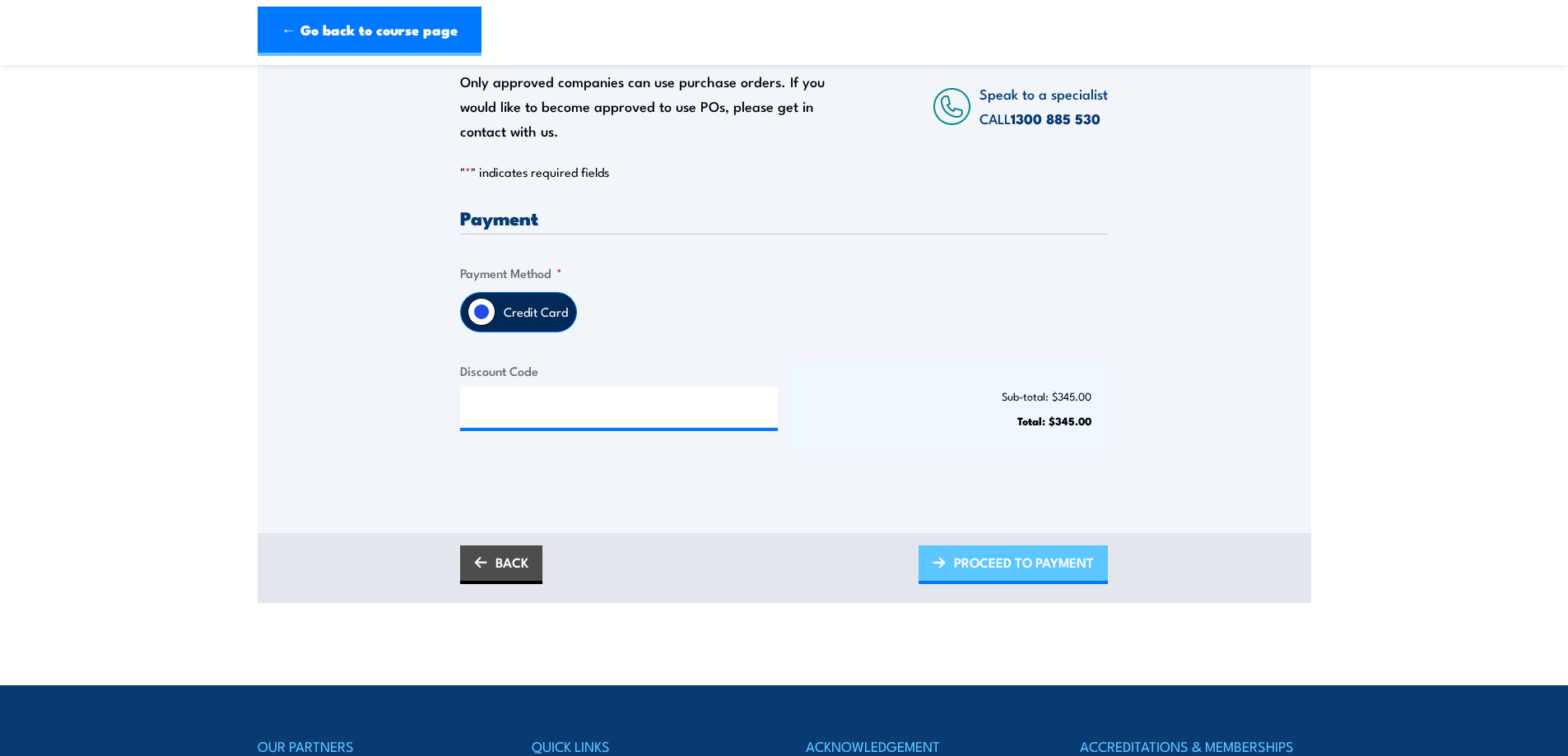
click at [923, 574] on link "PROCEED TO PAYMENT" at bounding box center [1013, 565] width 190 height 39
